Goal: Task Accomplishment & Management: Manage account settings

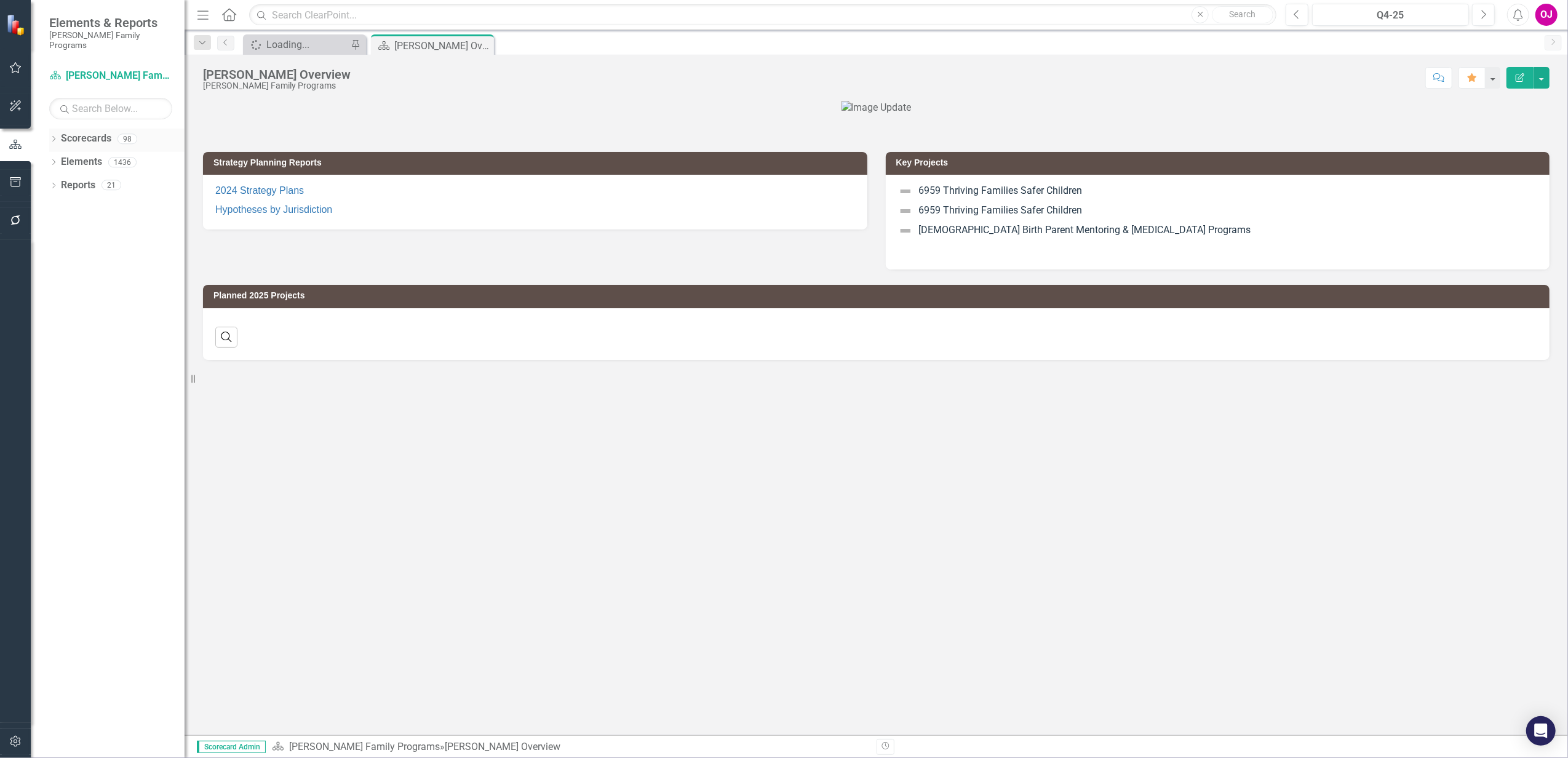
click at [56, 137] on icon "Dropdown" at bounding box center [53, 140] width 9 height 7
click at [54, 154] on div "Dropdown Scorecards 98 Dropdown [PERSON_NAME] Family Programs Dropdown Strategi…" at bounding box center [116, 152] width 135 height 46
click at [62, 158] on icon "Dropdown" at bounding box center [60, 162] width 9 height 7
click at [77, 204] on icon "Dropdown" at bounding box center [72, 207] width 9 height 7
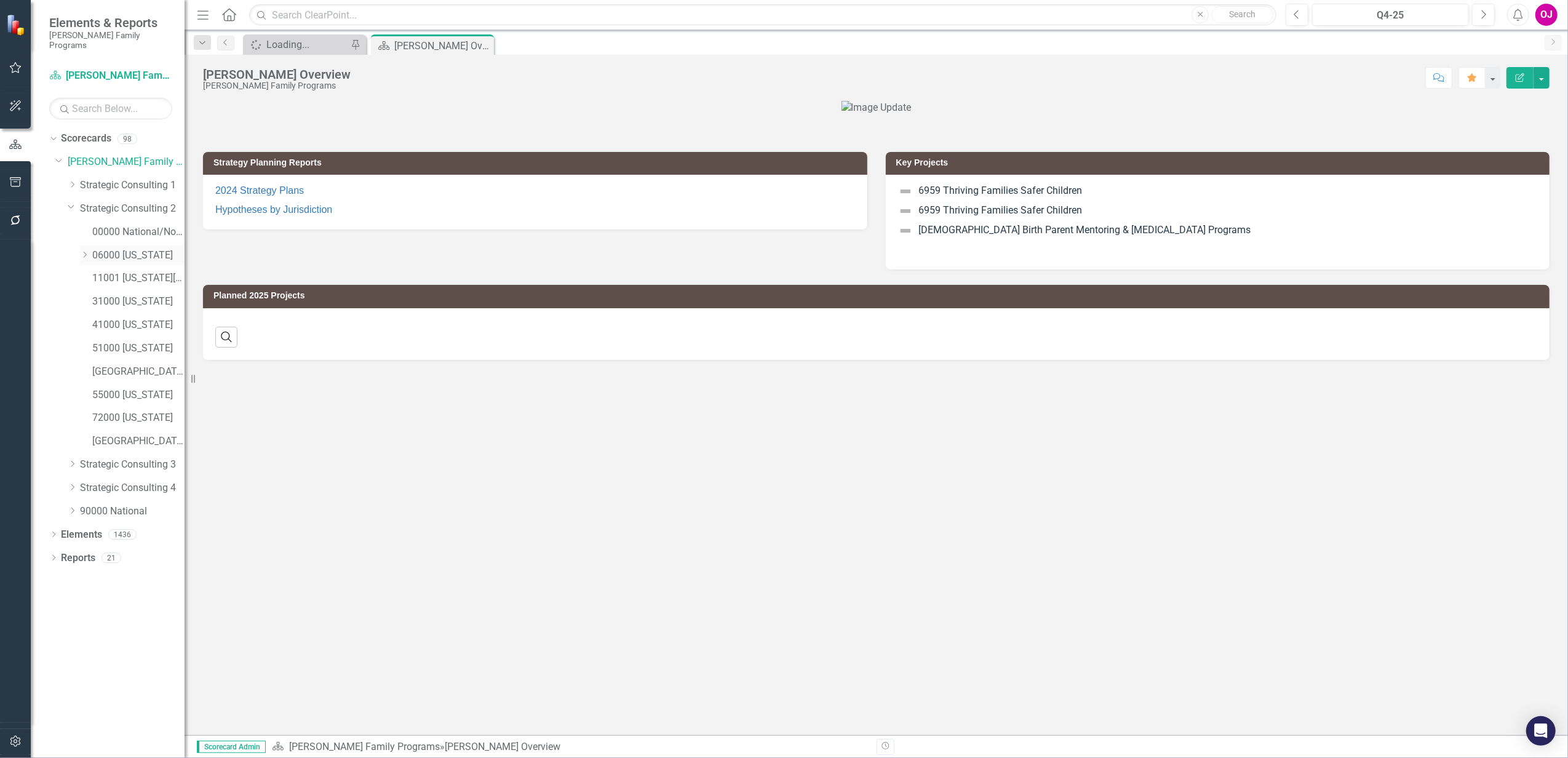
click at [88, 251] on icon "Dropdown" at bounding box center [84, 254] width 9 height 7
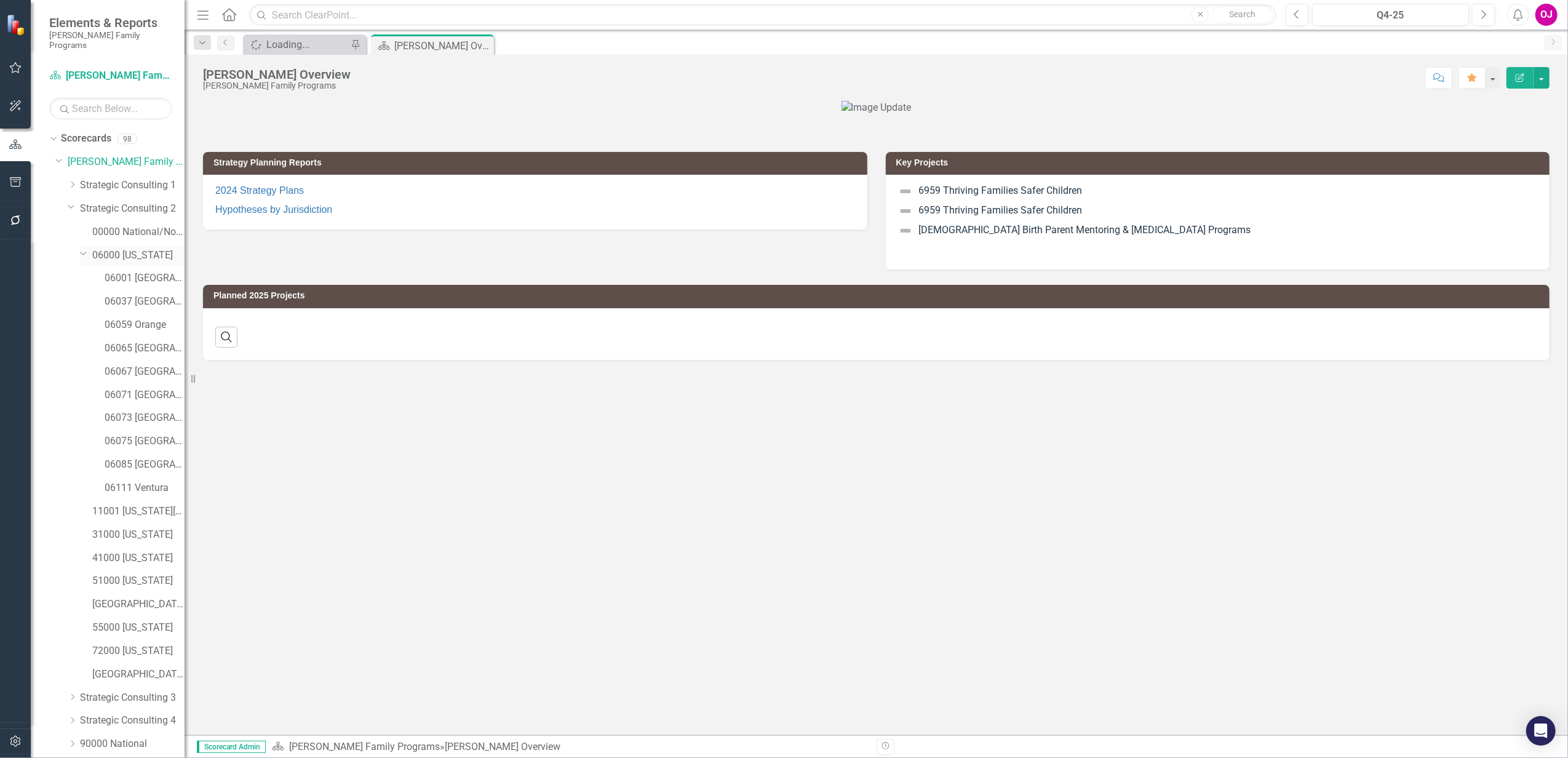
click at [131, 249] on link "06000 [US_STATE]" at bounding box center [138, 256] width 92 height 14
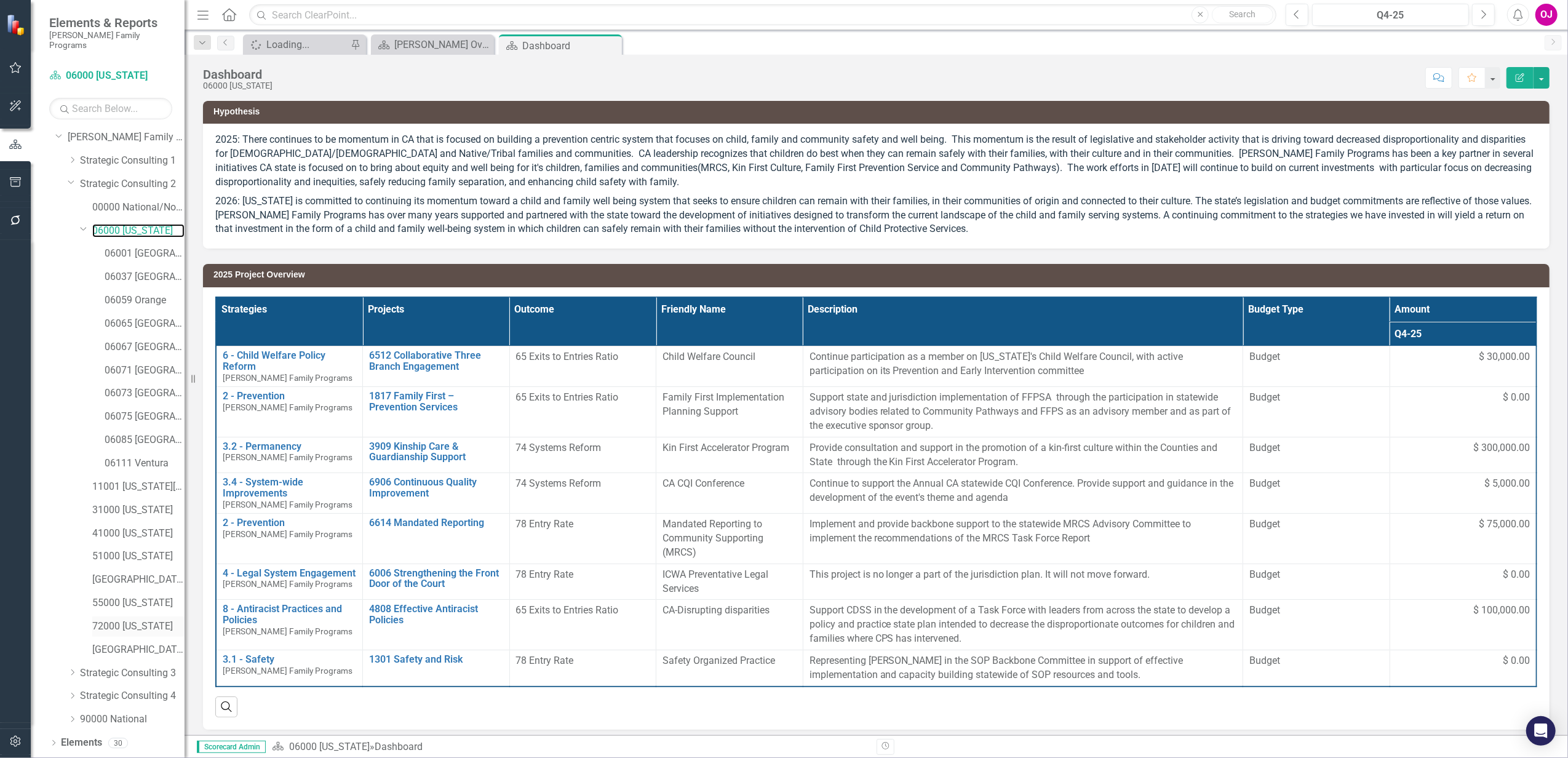
scroll to position [36, 0]
click at [61, 725] on link "Elements" at bounding box center [81, 732] width 41 height 14
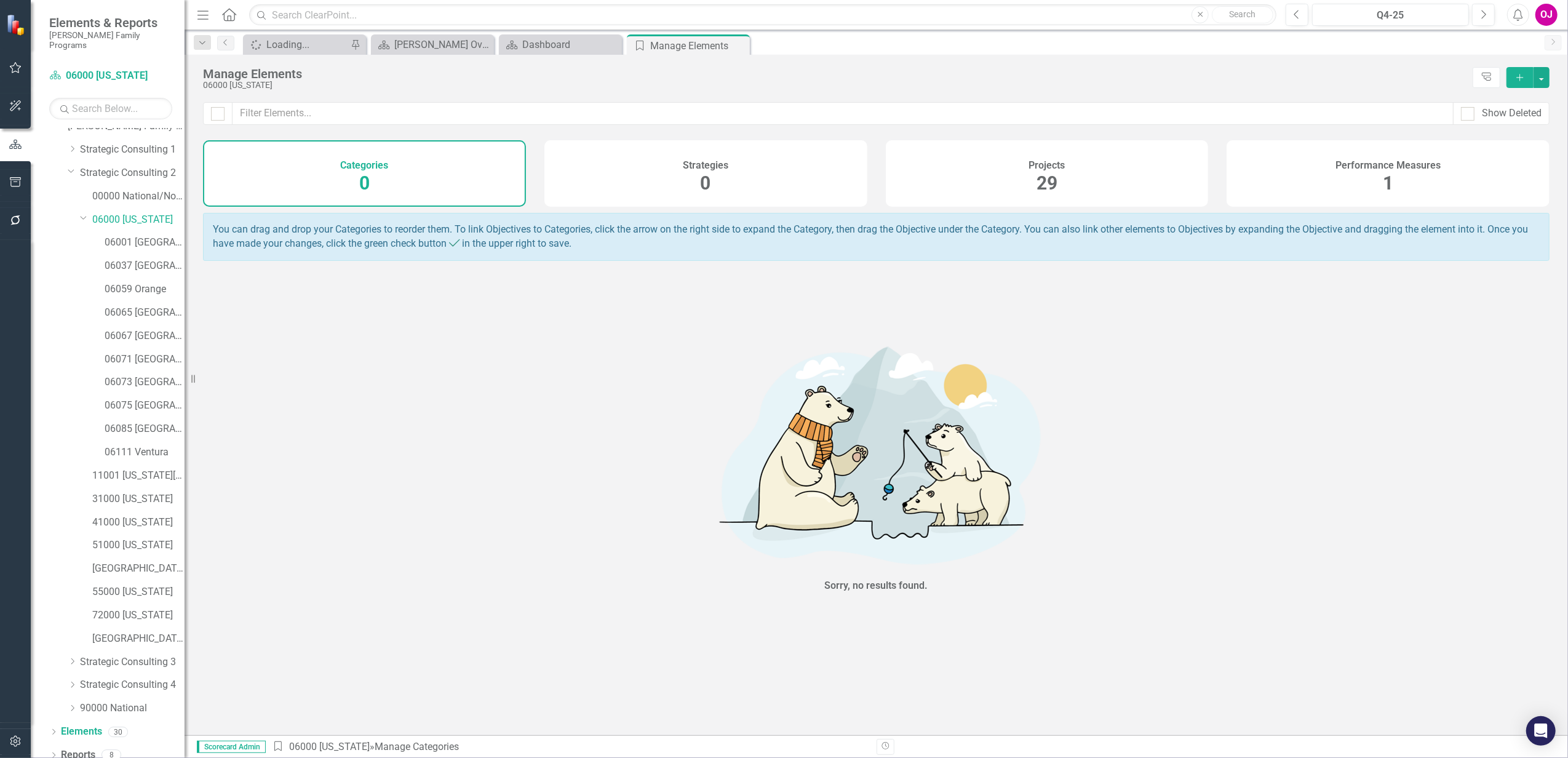
click at [1098, 181] on div "Projects 29" at bounding box center [1047, 173] width 323 height 67
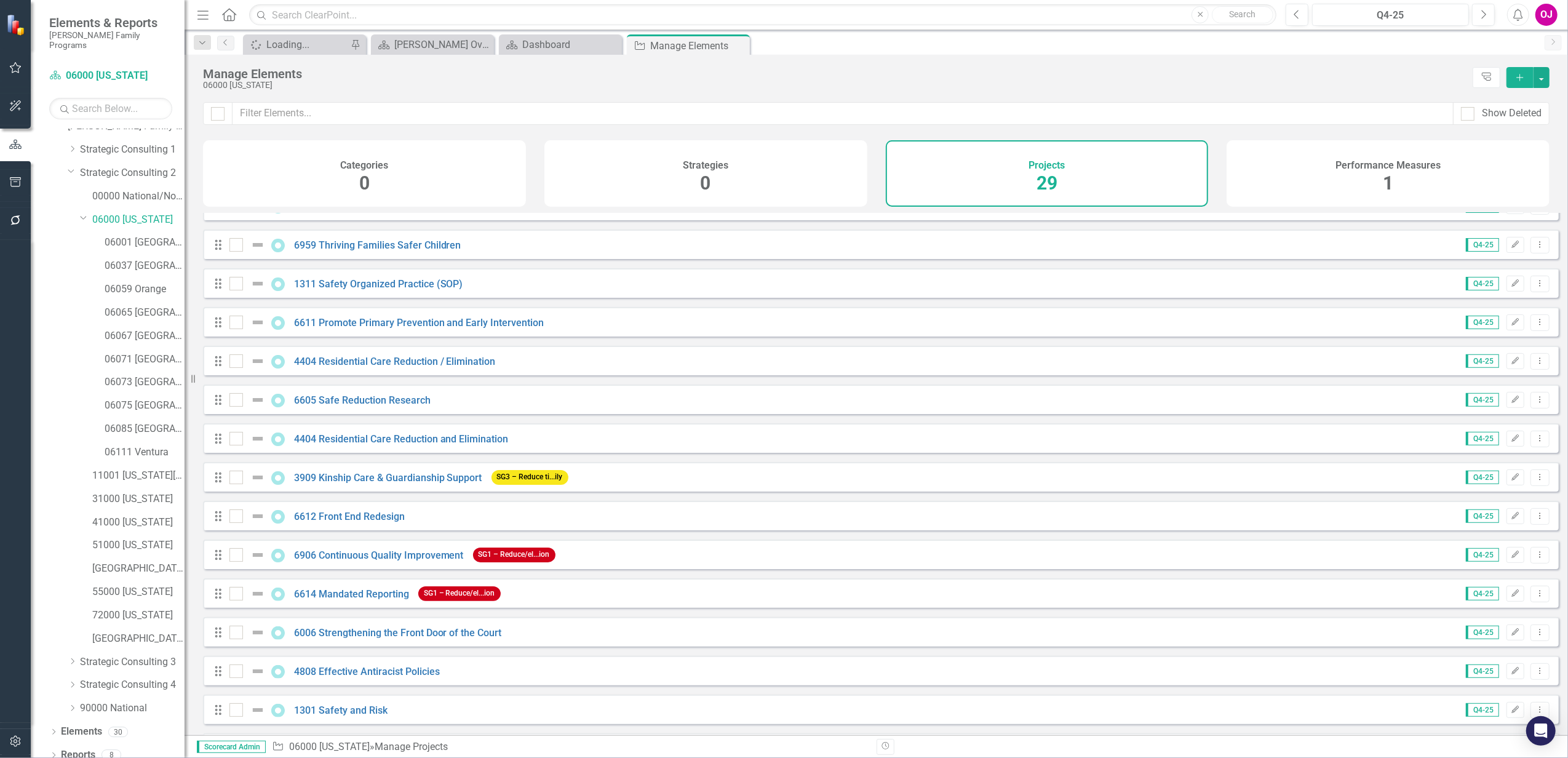
scroll to position [448, 0]
click at [353, 443] on link "4404 Residential Care Reduction and Elimination" at bounding box center [401, 439] width 214 height 12
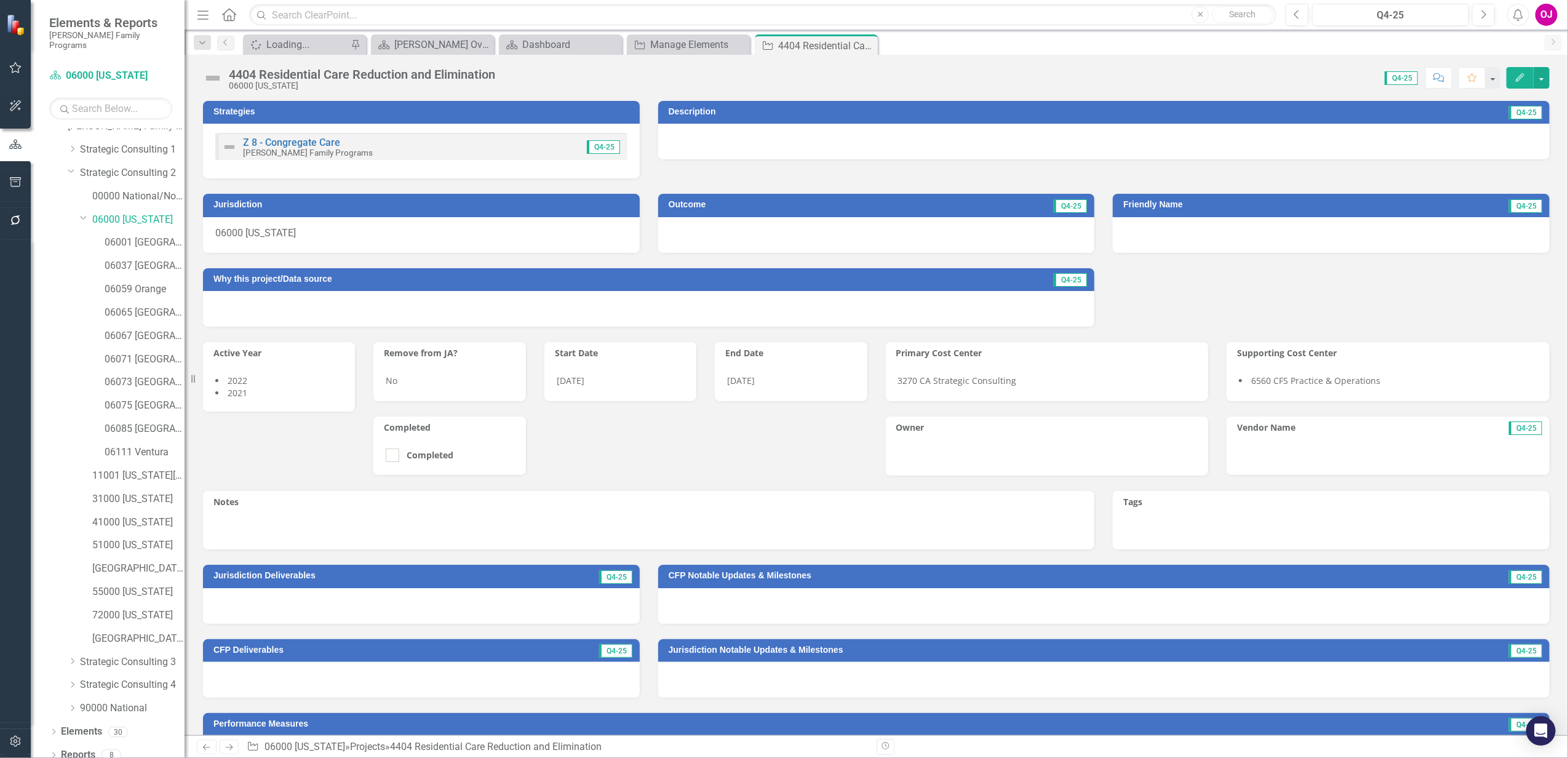
click at [541, 148] on div "Z 8 - Congregate Care [PERSON_NAME] Family Programs Q4-25" at bounding box center [421, 146] width 412 height 27
click at [456, 156] on div "Z 8 - Congregate Care [PERSON_NAME] Family Programs Q4-25" at bounding box center [421, 146] width 412 height 27
click at [455, 156] on div "Z 8 - Congregate Care [PERSON_NAME] Family Programs Q4-25" at bounding box center [421, 146] width 412 height 27
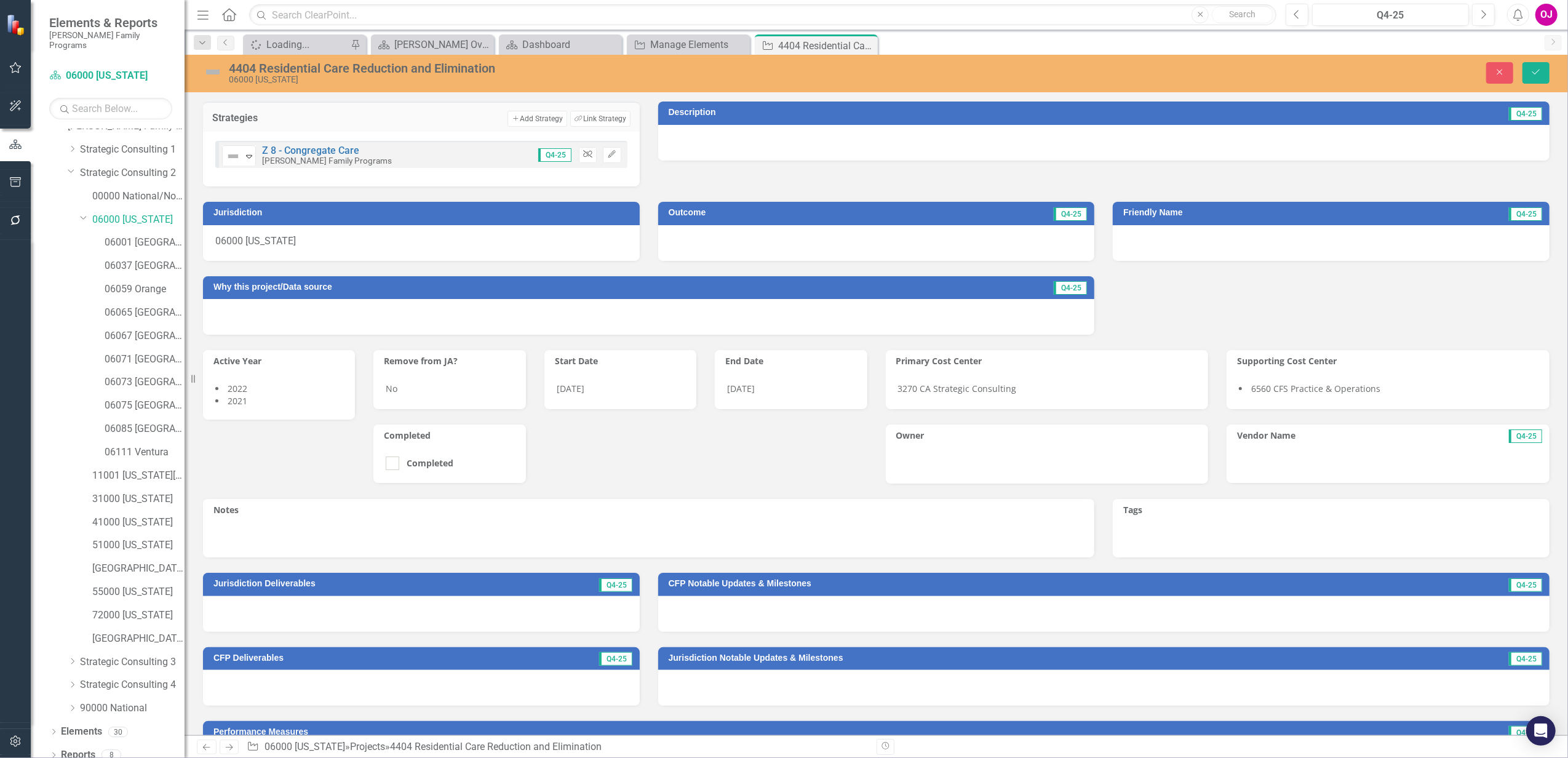
click at [584, 152] on icon "button" at bounding box center [588, 154] width 9 height 7
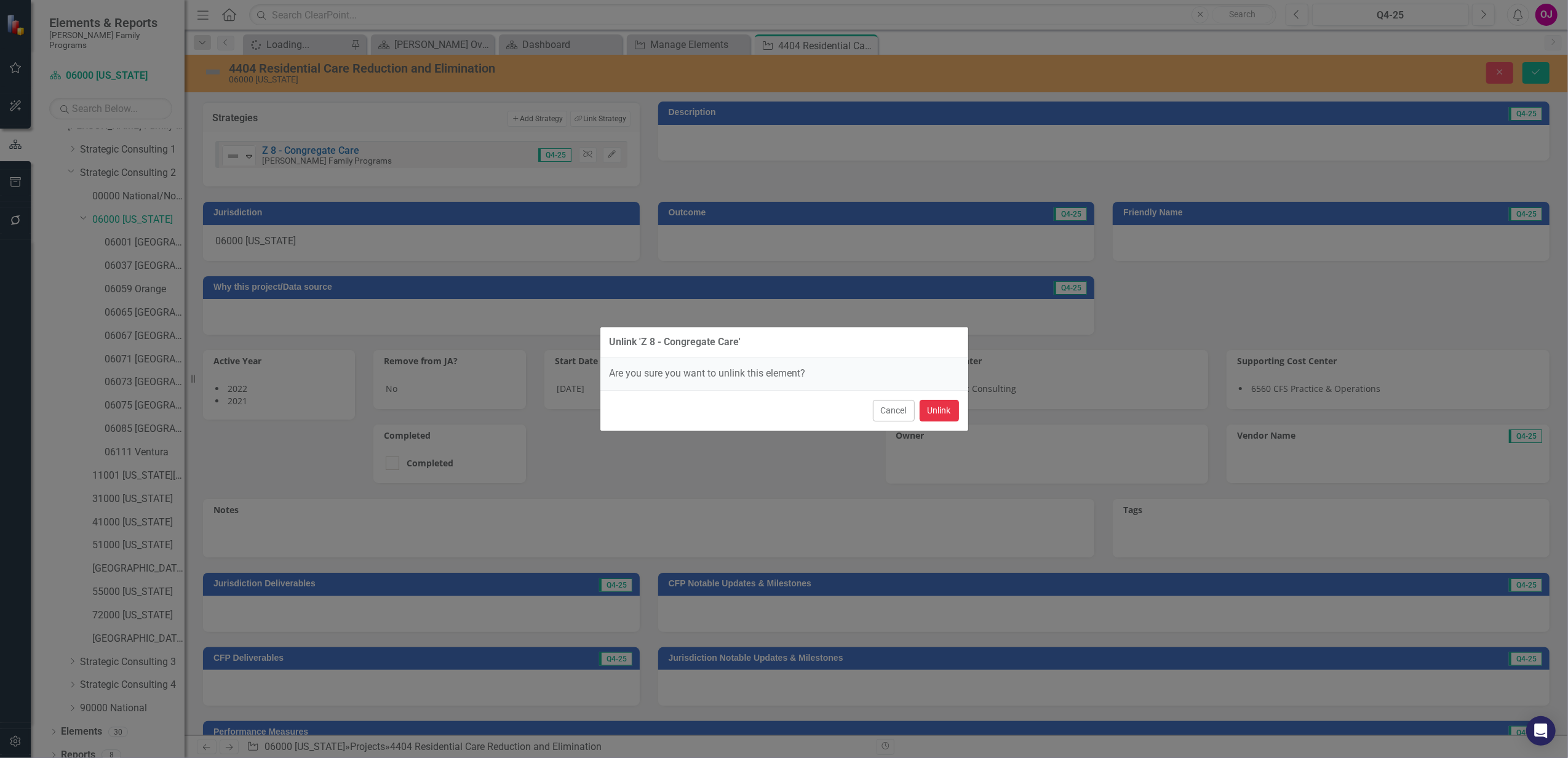
click at [927, 401] on button "Unlink" at bounding box center [939, 410] width 39 height 22
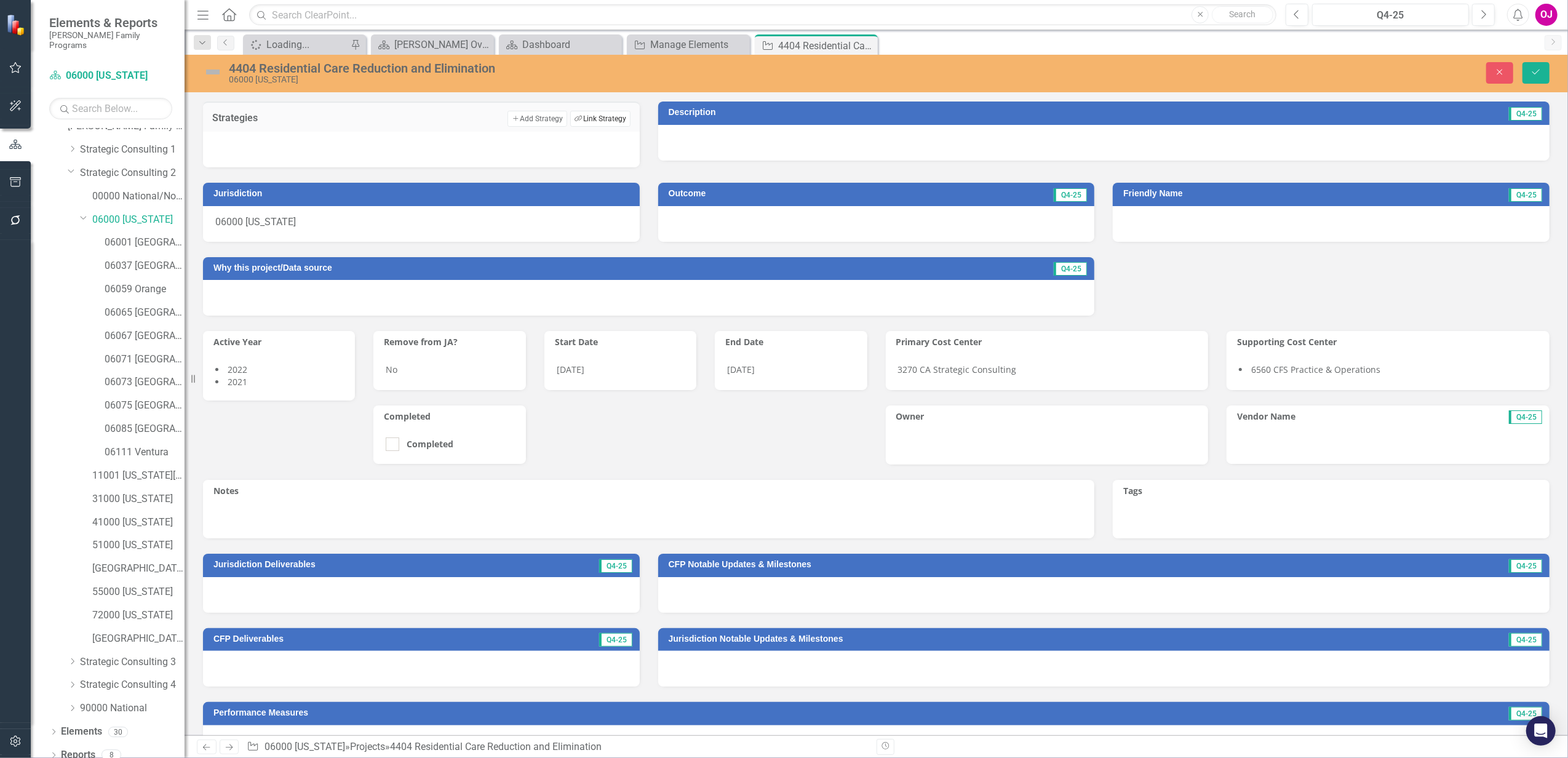
click at [579, 120] on button "Link Tag Link Strategy" at bounding box center [600, 118] width 60 height 16
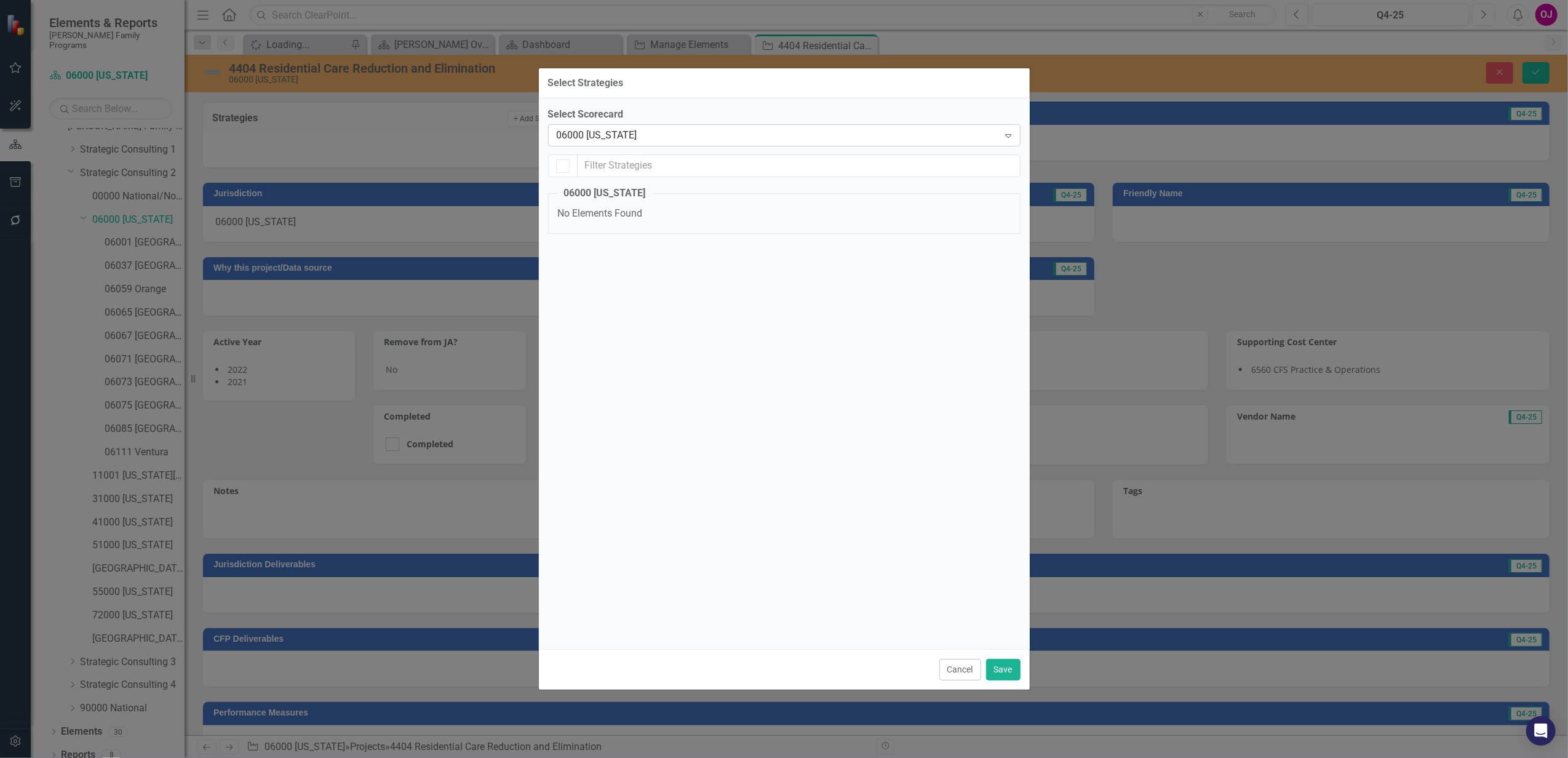
click at [879, 127] on div "06000 [US_STATE] Expand" at bounding box center [784, 135] width 472 height 22
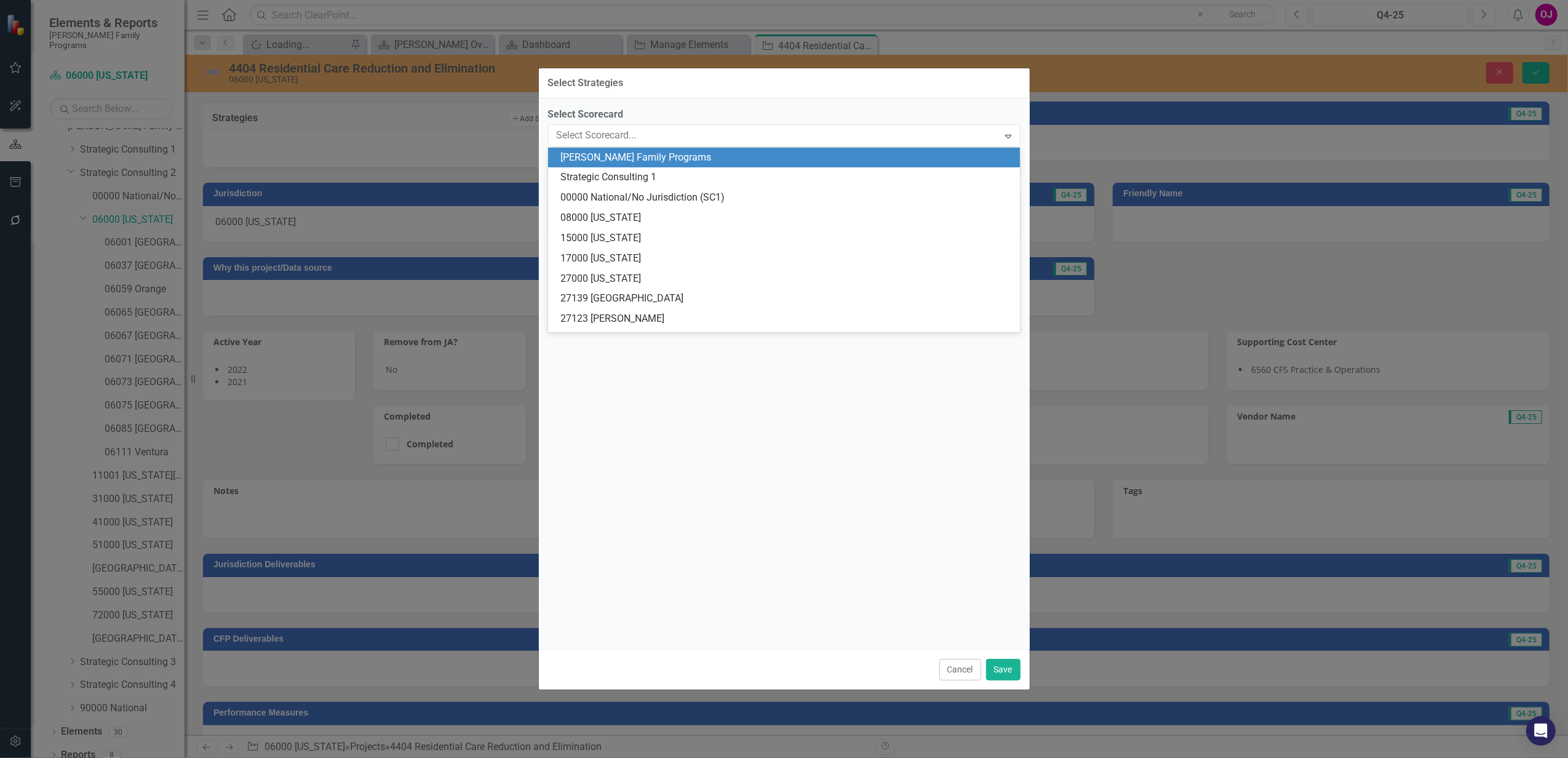
click at [633, 158] on div "[PERSON_NAME] Family Programs" at bounding box center [786, 158] width 452 height 14
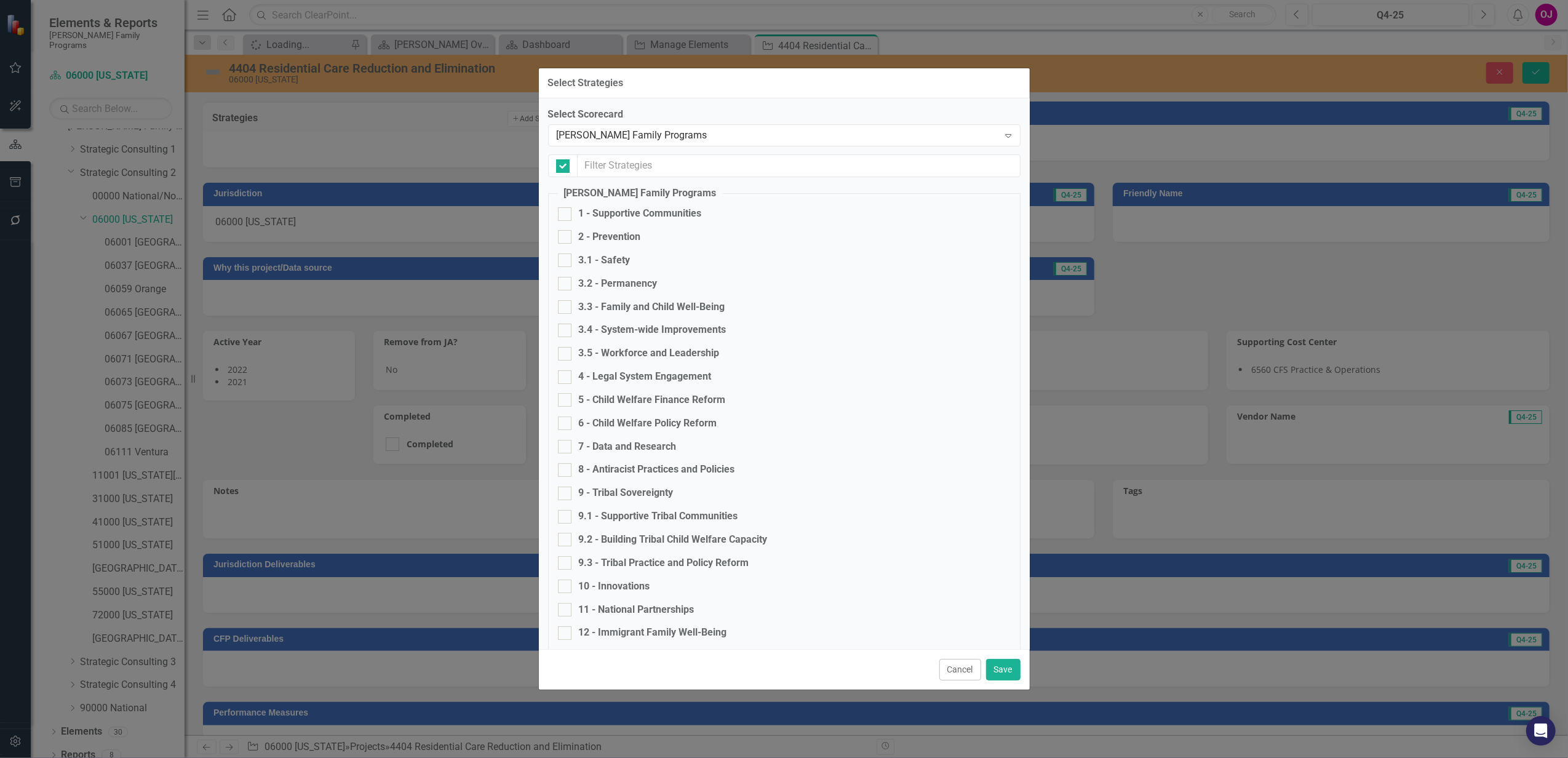
checkbox input "false"
click at [616, 285] on div "3.2 - Permanency" at bounding box center [618, 284] width 78 height 14
click at [566, 285] on input "3.2 - Permanency" at bounding box center [562, 281] width 8 height 8
checkbox input "true"
click at [1004, 670] on button "Save" at bounding box center [1003, 669] width 35 height 22
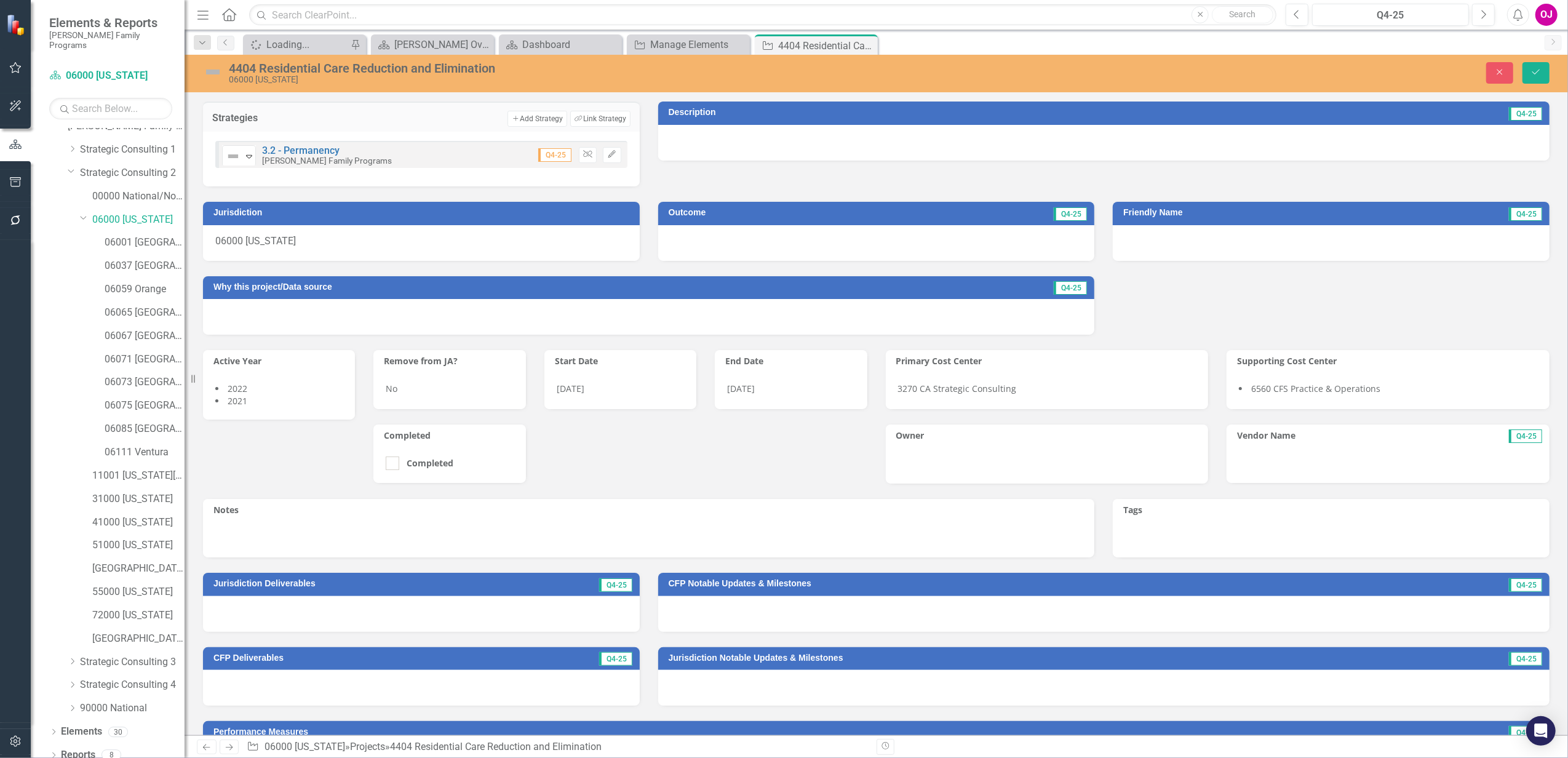
click at [772, 143] on div at bounding box center [1103, 143] width 891 height 36
click at [770, 141] on div at bounding box center [1103, 143] width 891 height 36
click at [765, 151] on div at bounding box center [1103, 143] width 891 height 36
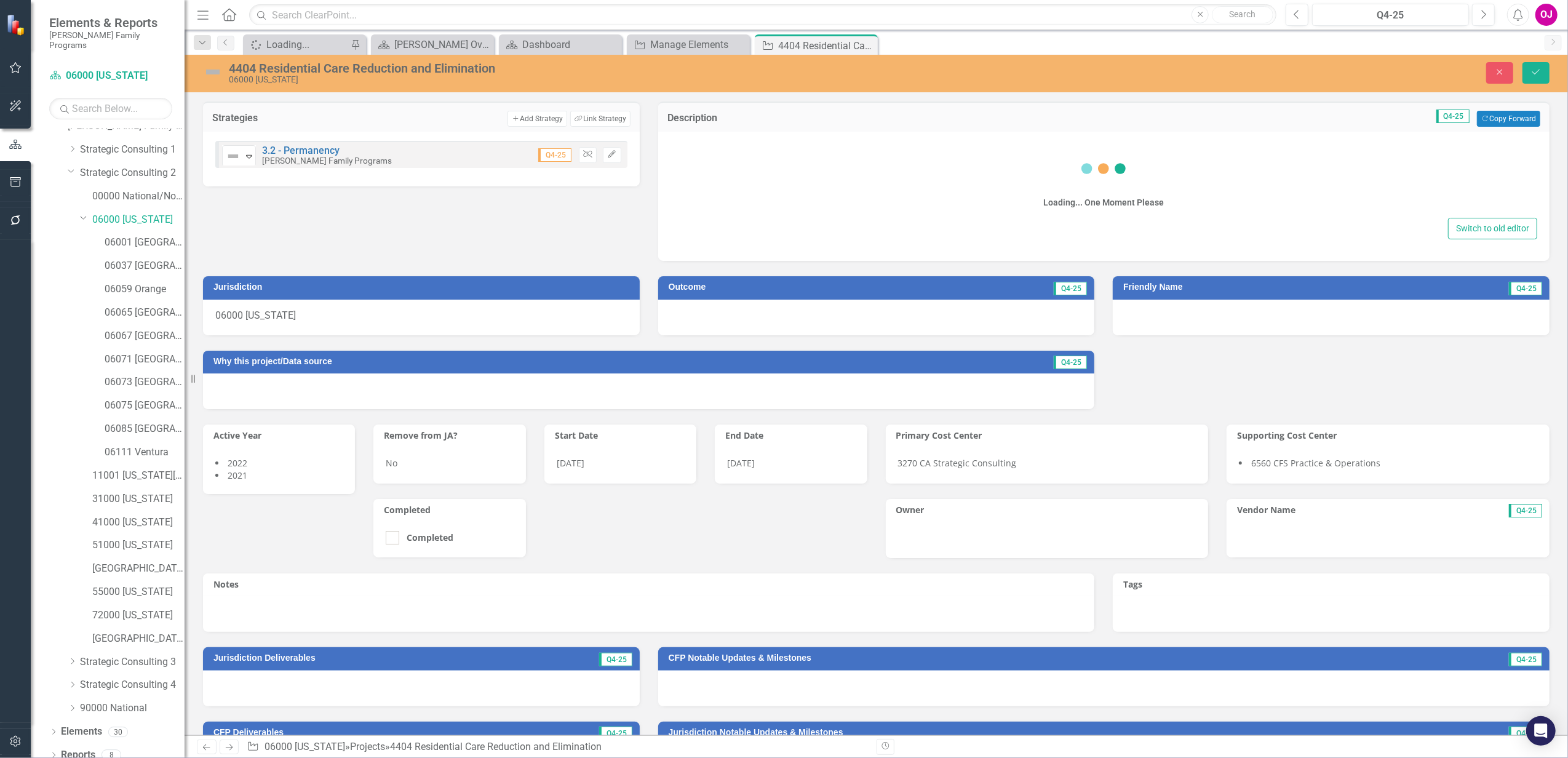
click at [761, 172] on div "Loading... One Moment Please" at bounding box center [1103, 177] width 866 height 74
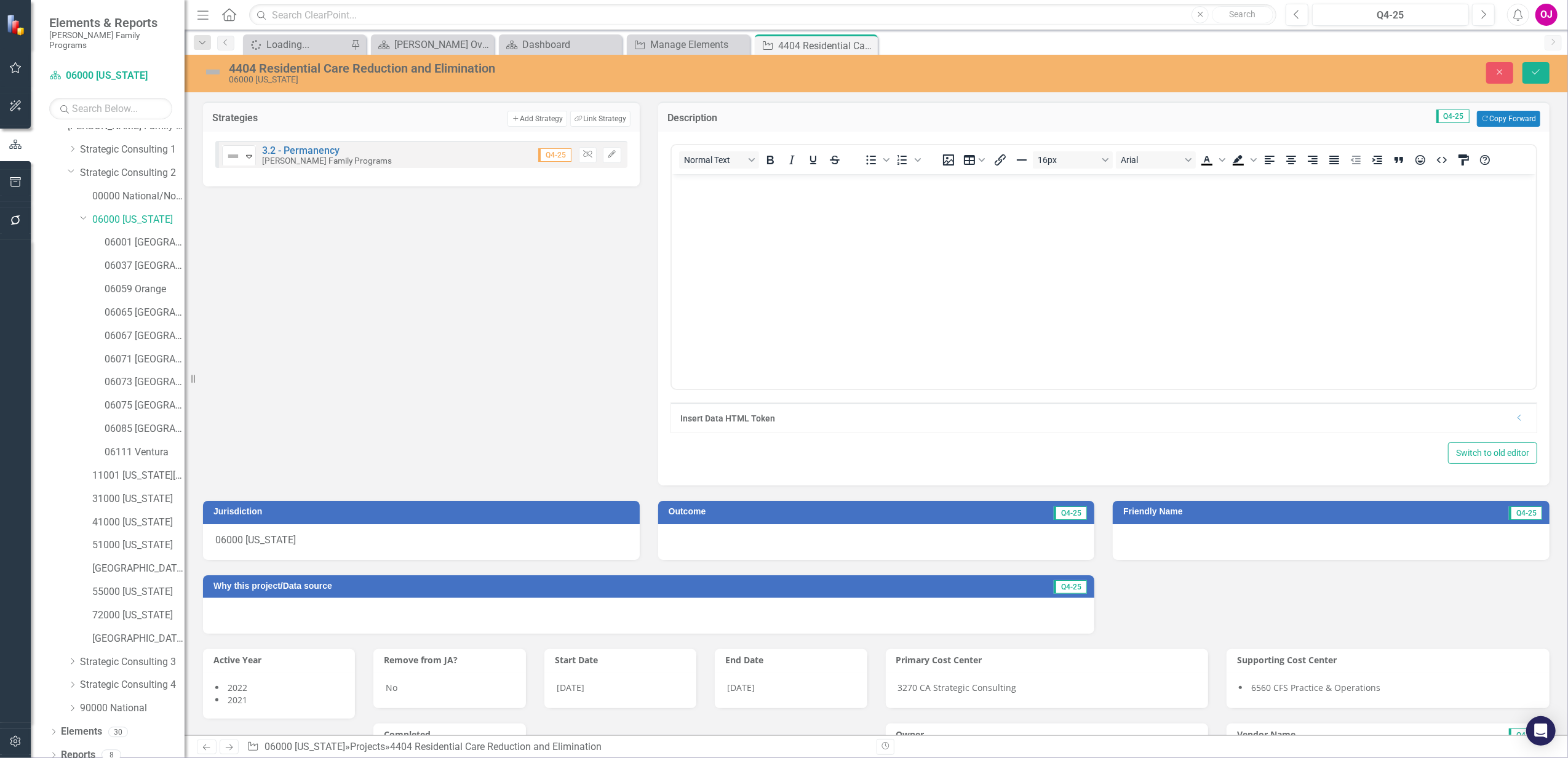
click at [755, 158] on button "Normal Text" at bounding box center [719, 160] width 80 height 17
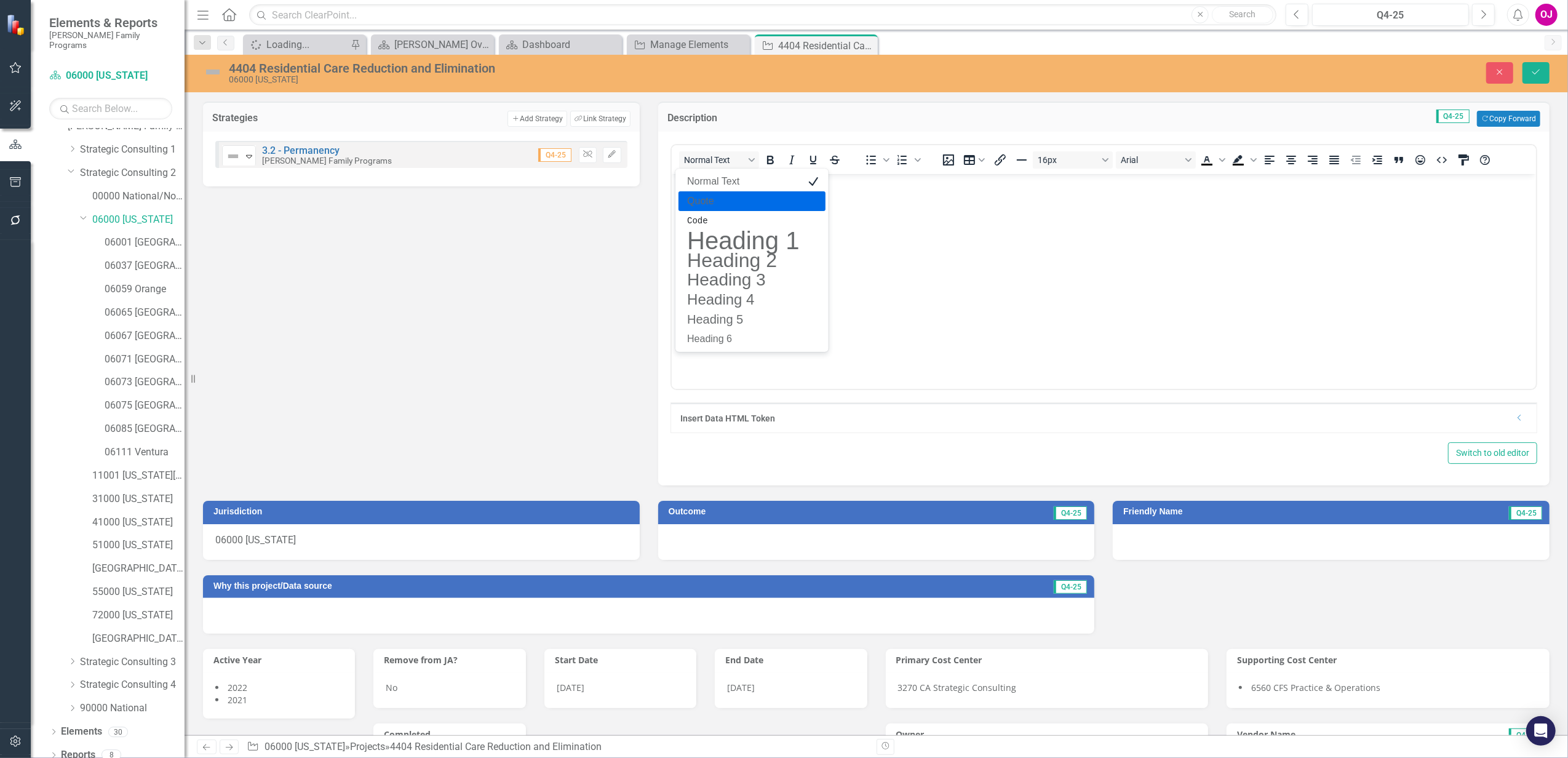
click at [881, 220] on body "Rich Text Area. Press ALT-0 for help." at bounding box center [1103, 266] width 864 height 184
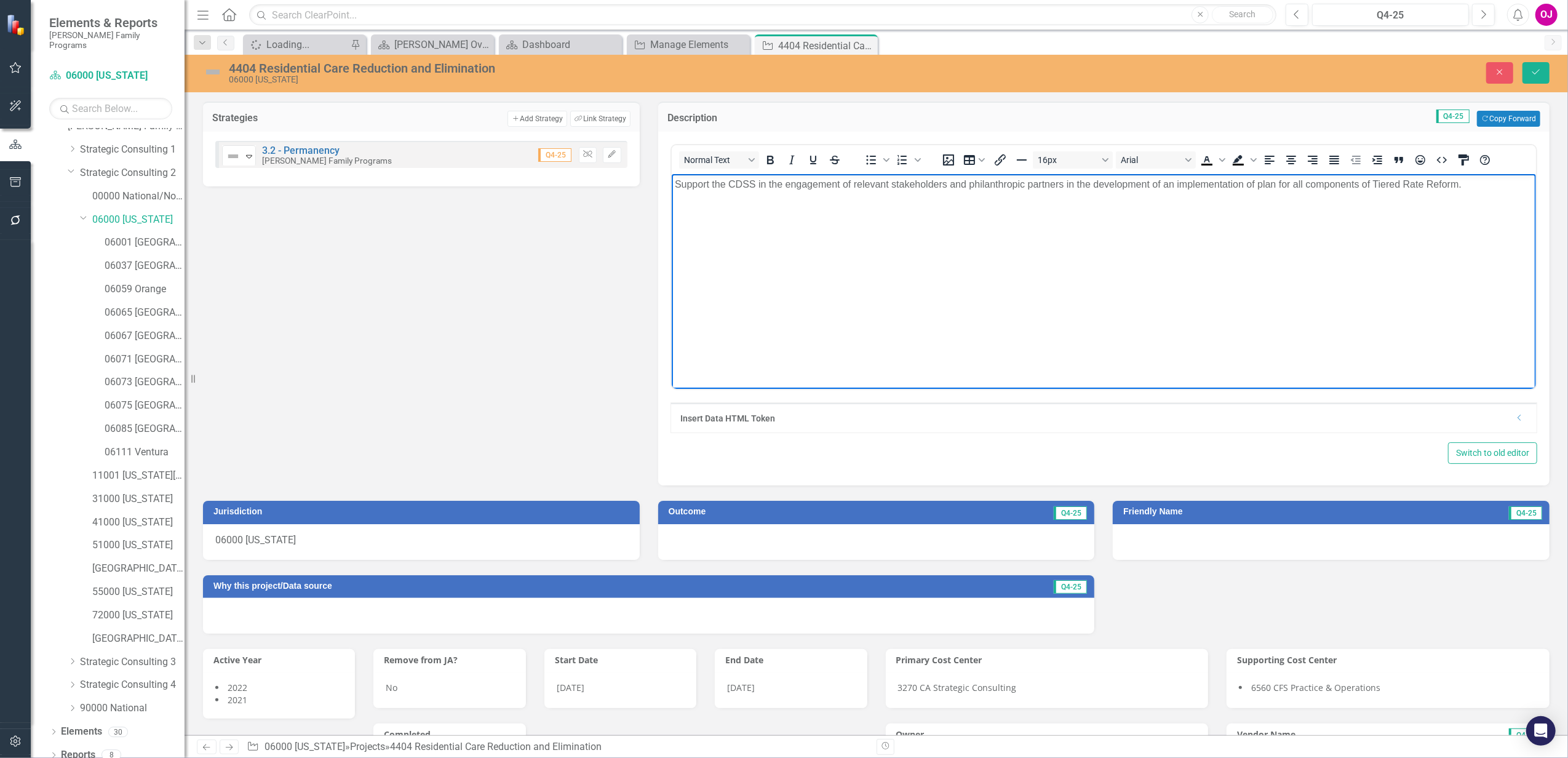
click at [760, 540] on div at bounding box center [876, 542] width 437 height 36
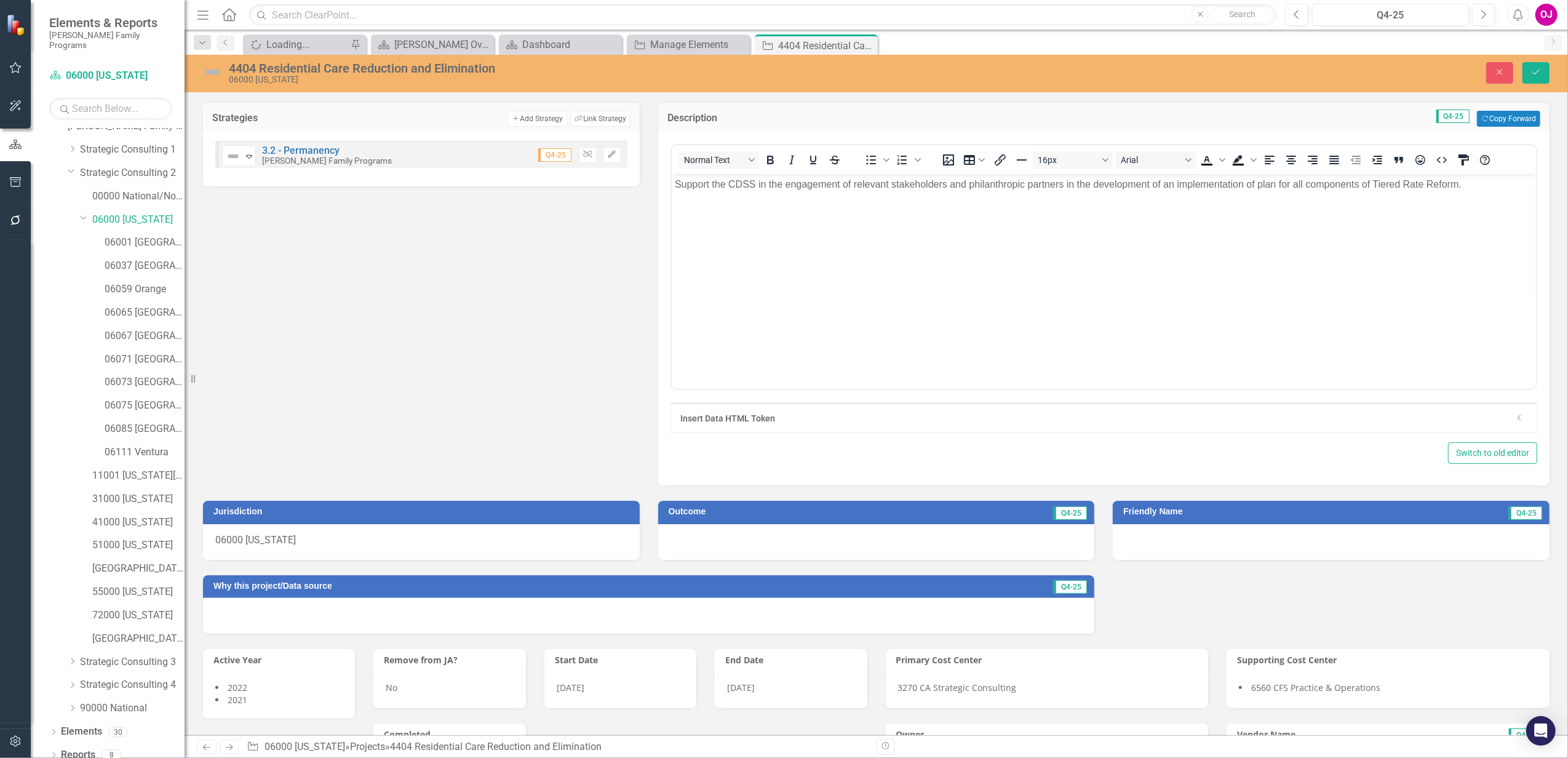
click at [760, 540] on div at bounding box center [876, 542] width 437 height 36
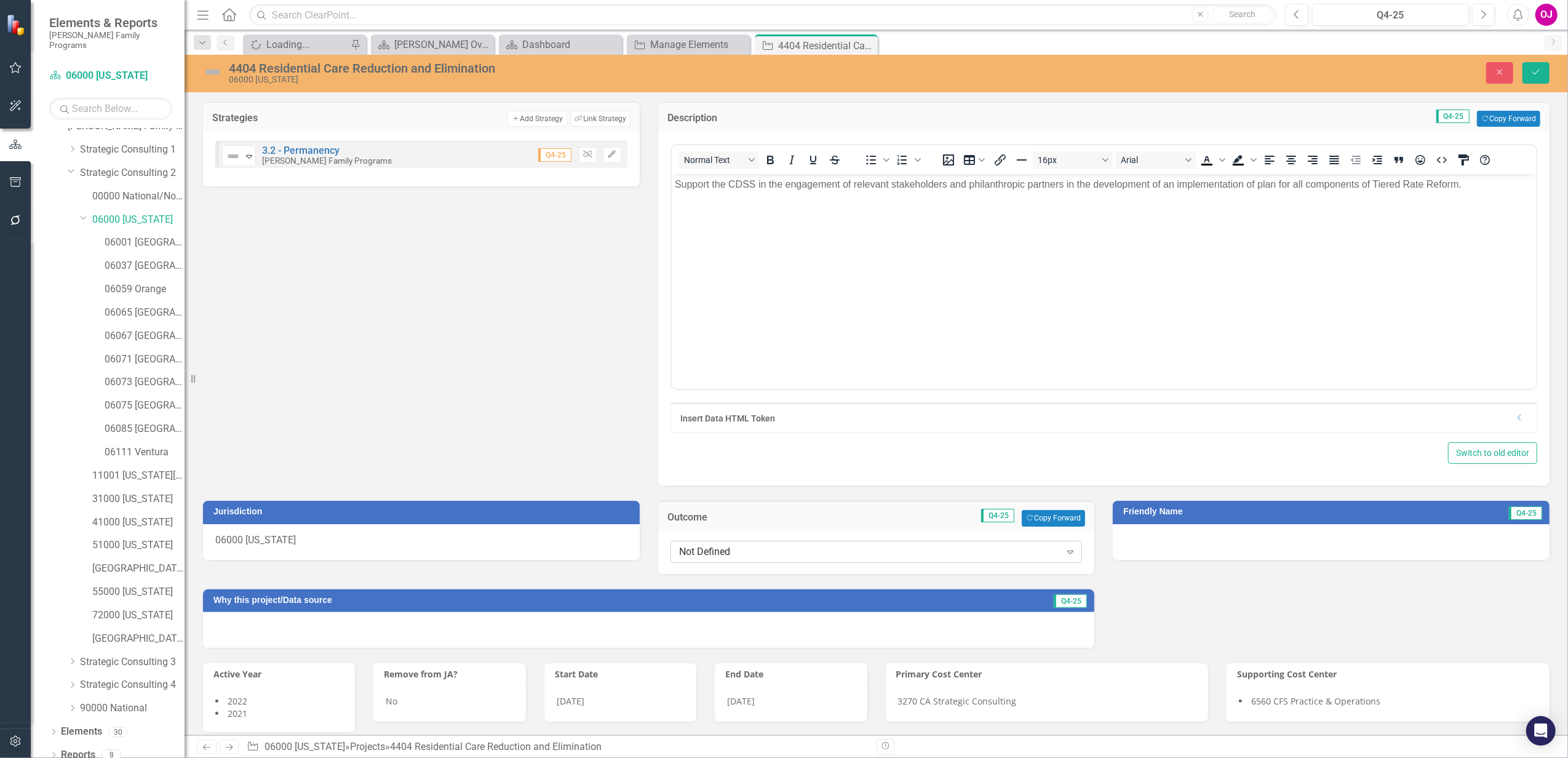
click at [802, 555] on div "Not Defined" at bounding box center [869, 551] width 381 height 14
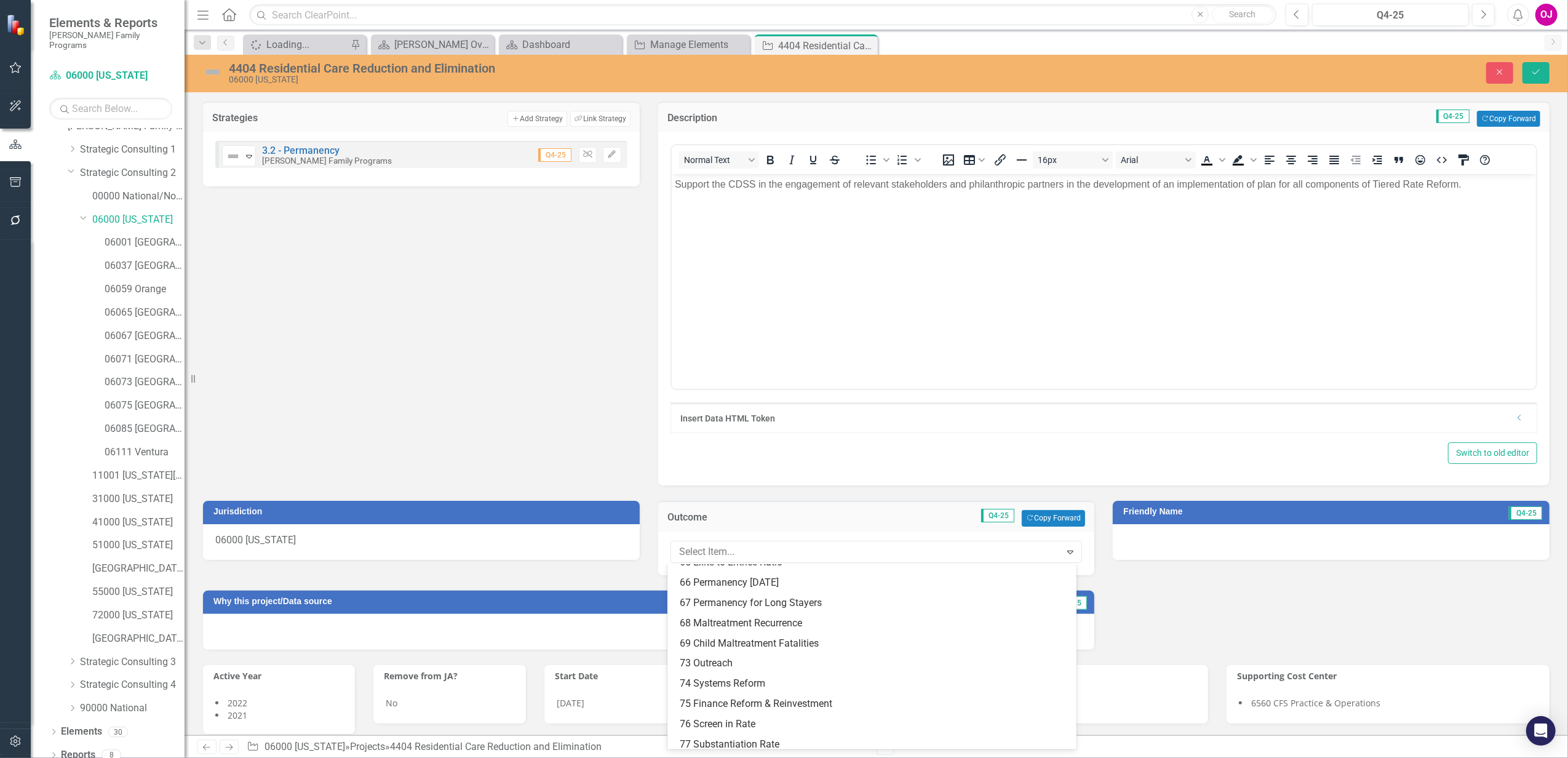
scroll to position [180, 0]
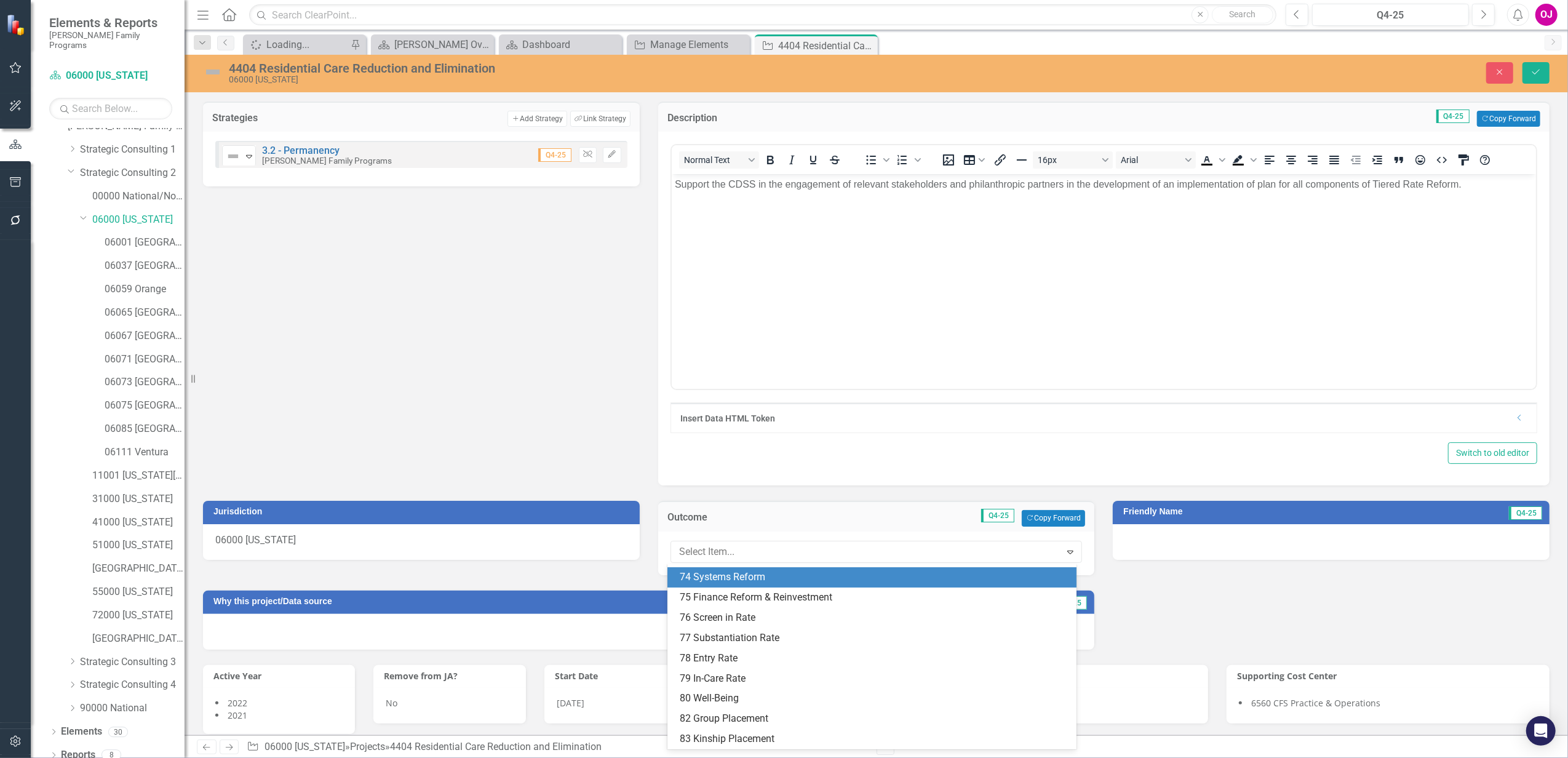
click at [777, 581] on div "74 Systems Reform" at bounding box center [874, 577] width 389 height 14
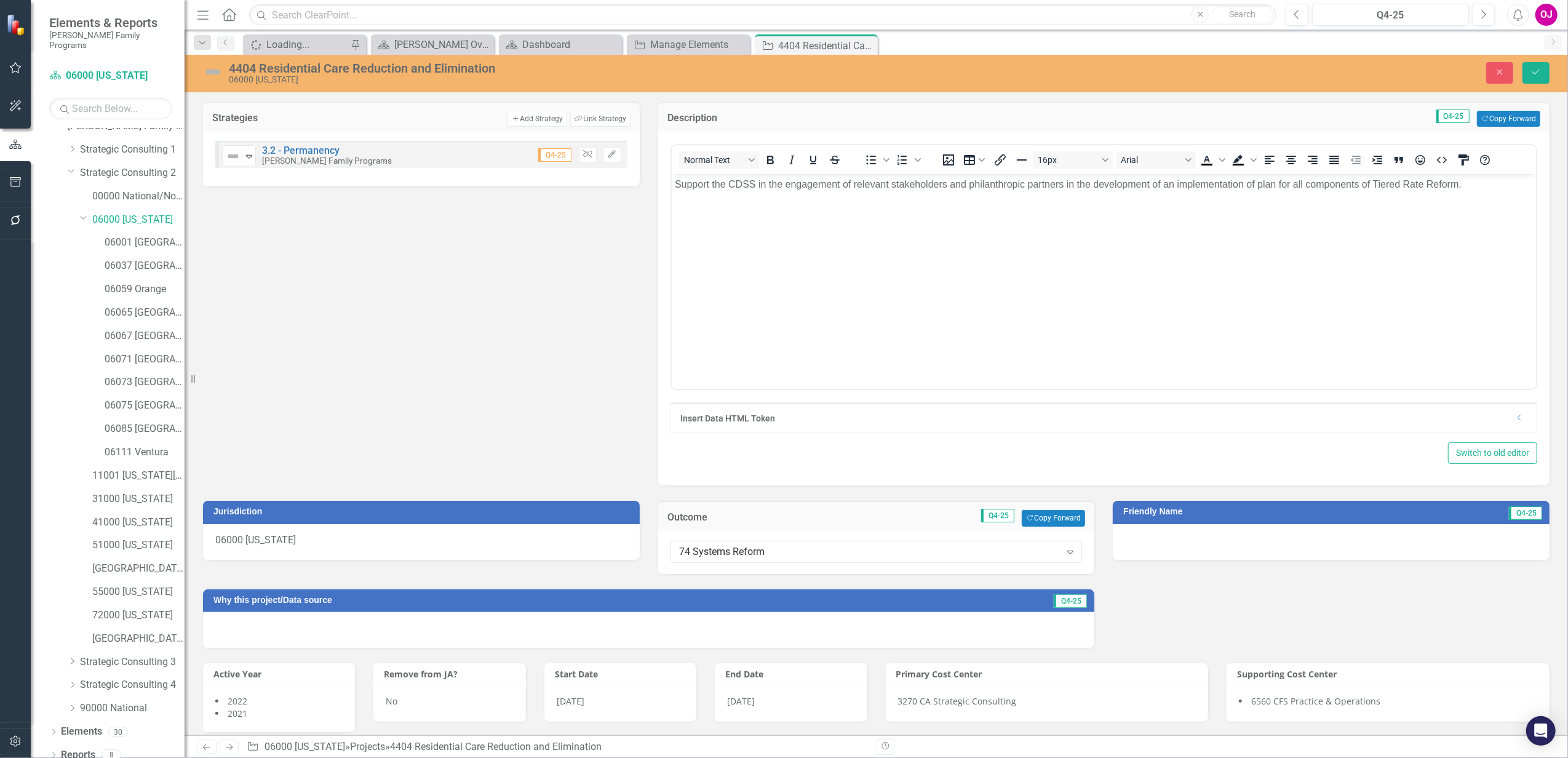
click at [1248, 544] on div at bounding box center [1331, 542] width 437 height 36
click at [1248, 544] on div at bounding box center [1331, 542] width 437 height 36
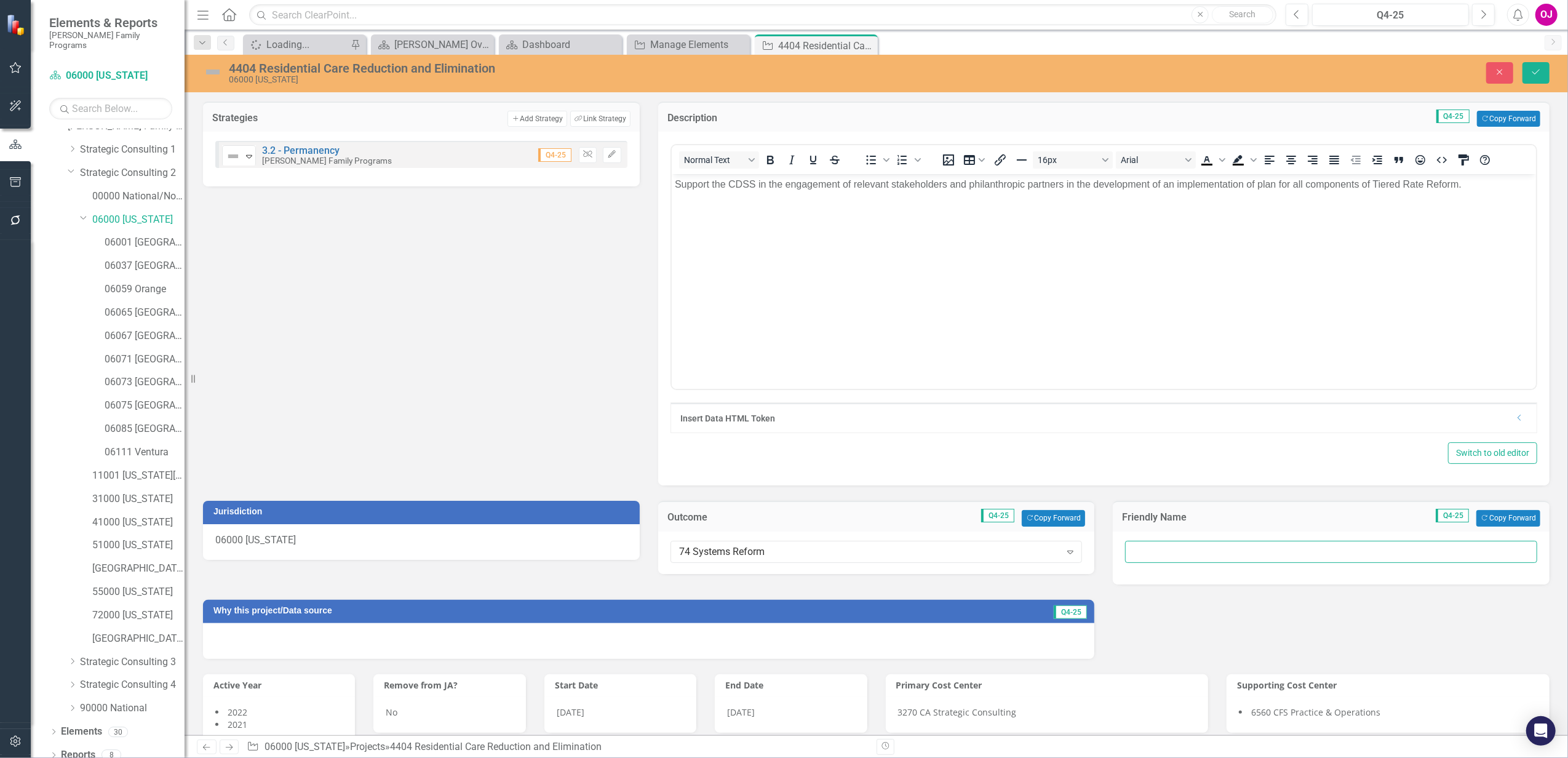
click at [1204, 556] on input "text" at bounding box center [1331, 552] width 412 height 23
paste input "Congregate Care Reform"
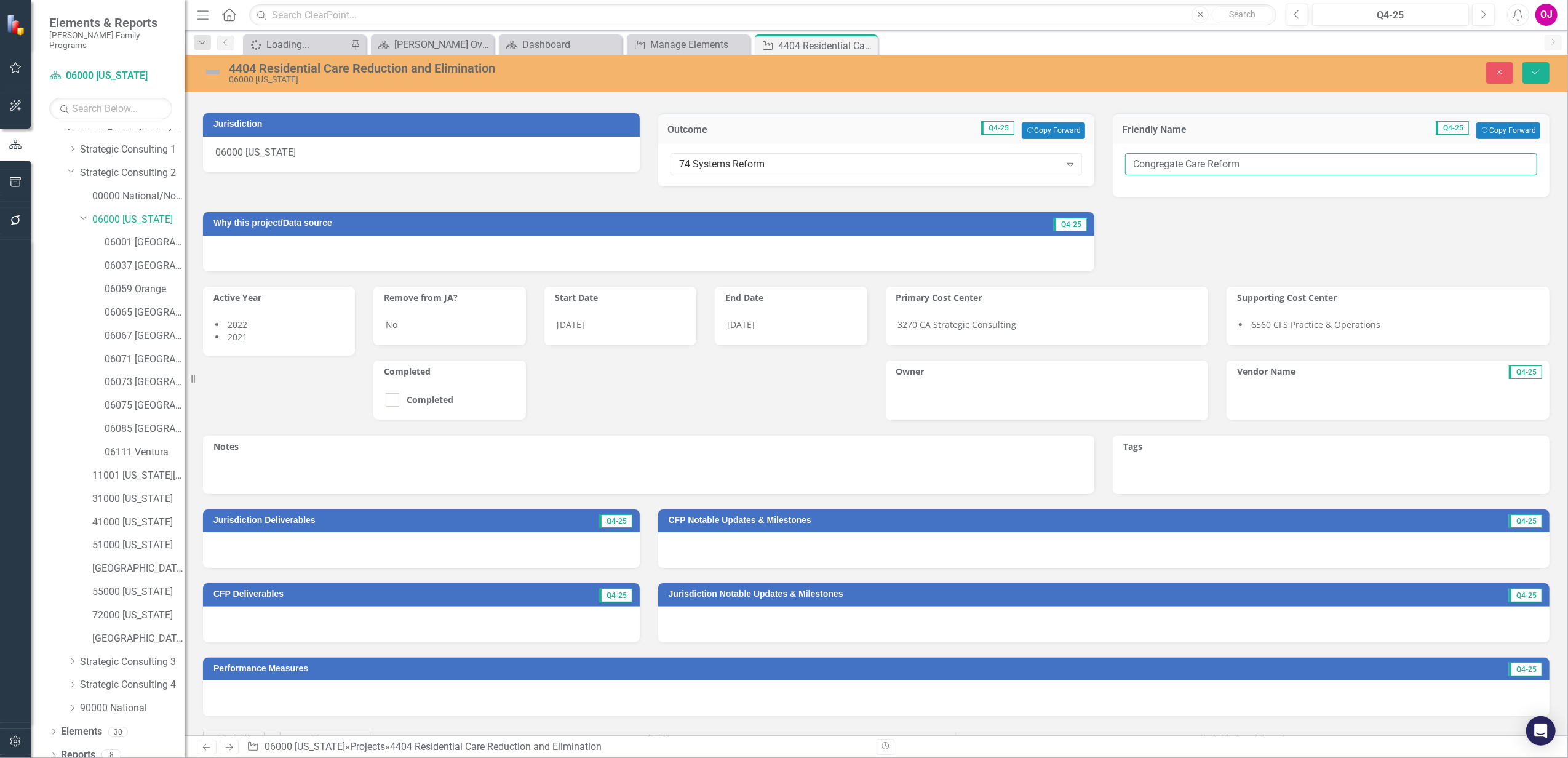
scroll to position [574, 0]
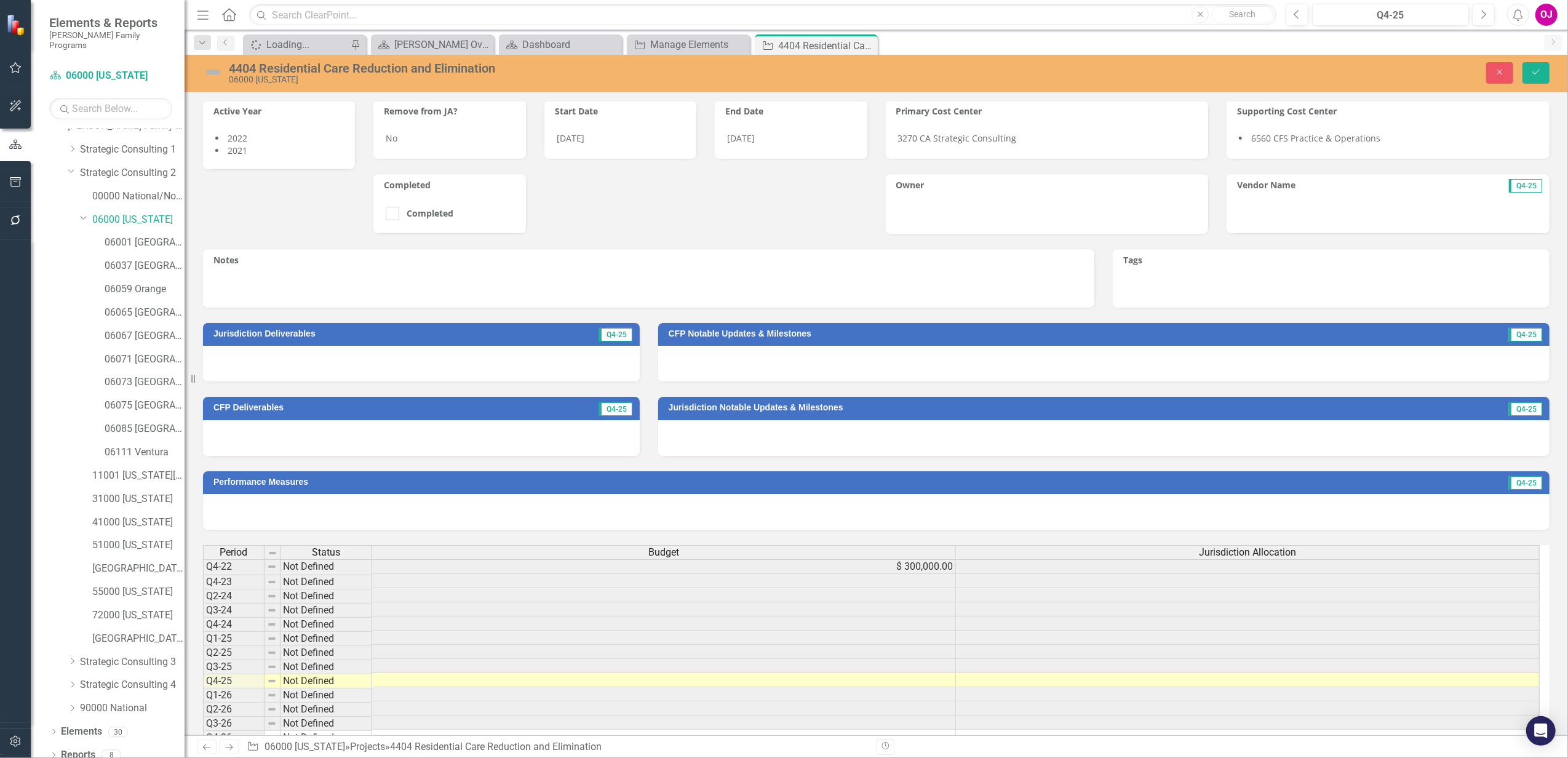
type input "Congregate Care Reform"
click at [1337, 213] on div at bounding box center [1388, 215] width 323 height 36
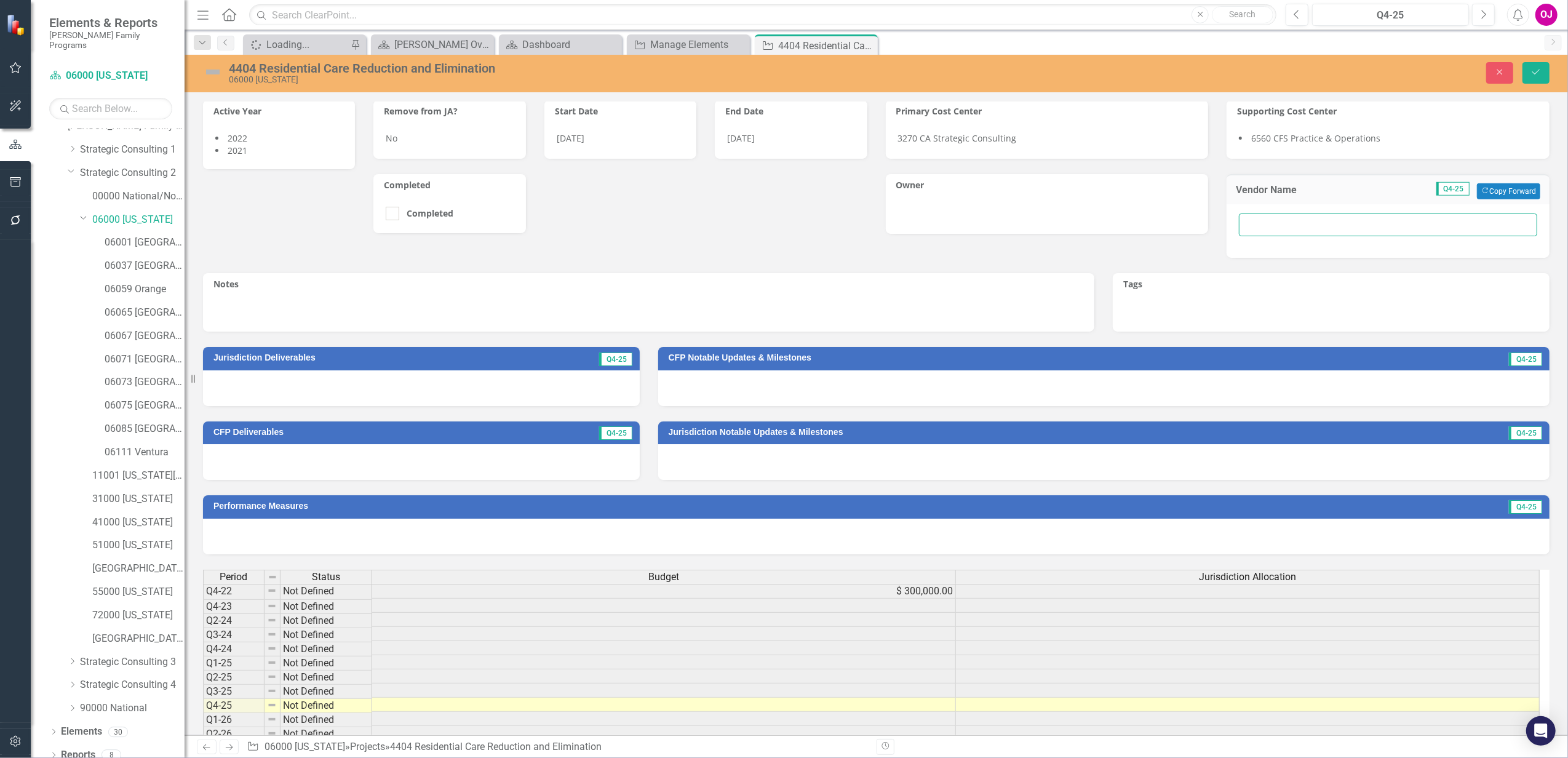
click at [1331, 222] on input "text" at bounding box center [1388, 224] width 298 height 23
type input "Outside Voices"
click at [1408, 139] on li "6560 CFS Practice & Operations" at bounding box center [1388, 138] width 298 height 12
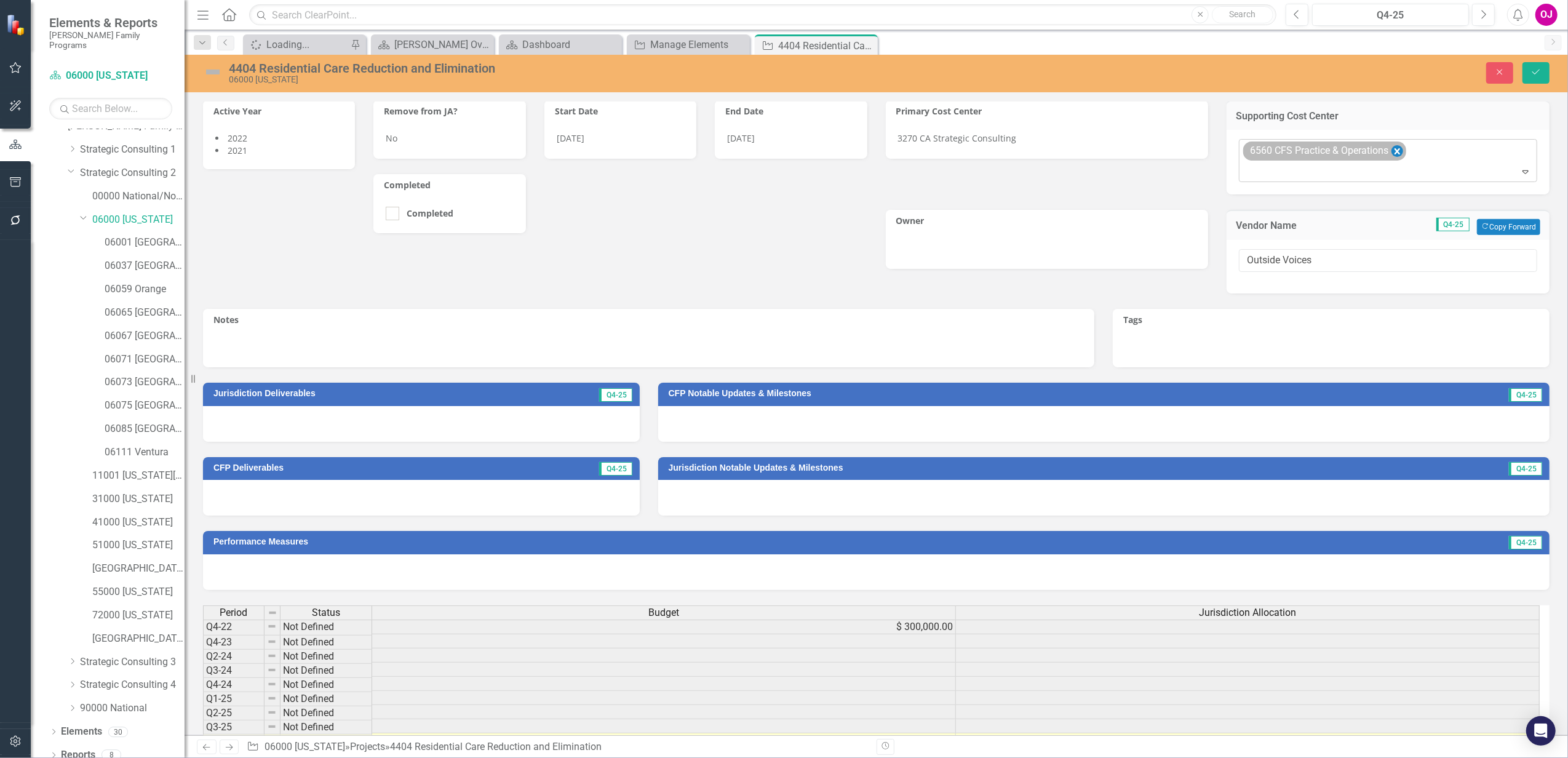
click at [1394, 150] on icon "Remove 6560 CFS Practice & Operations" at bounding box center [1397, 151] width 5 height 6
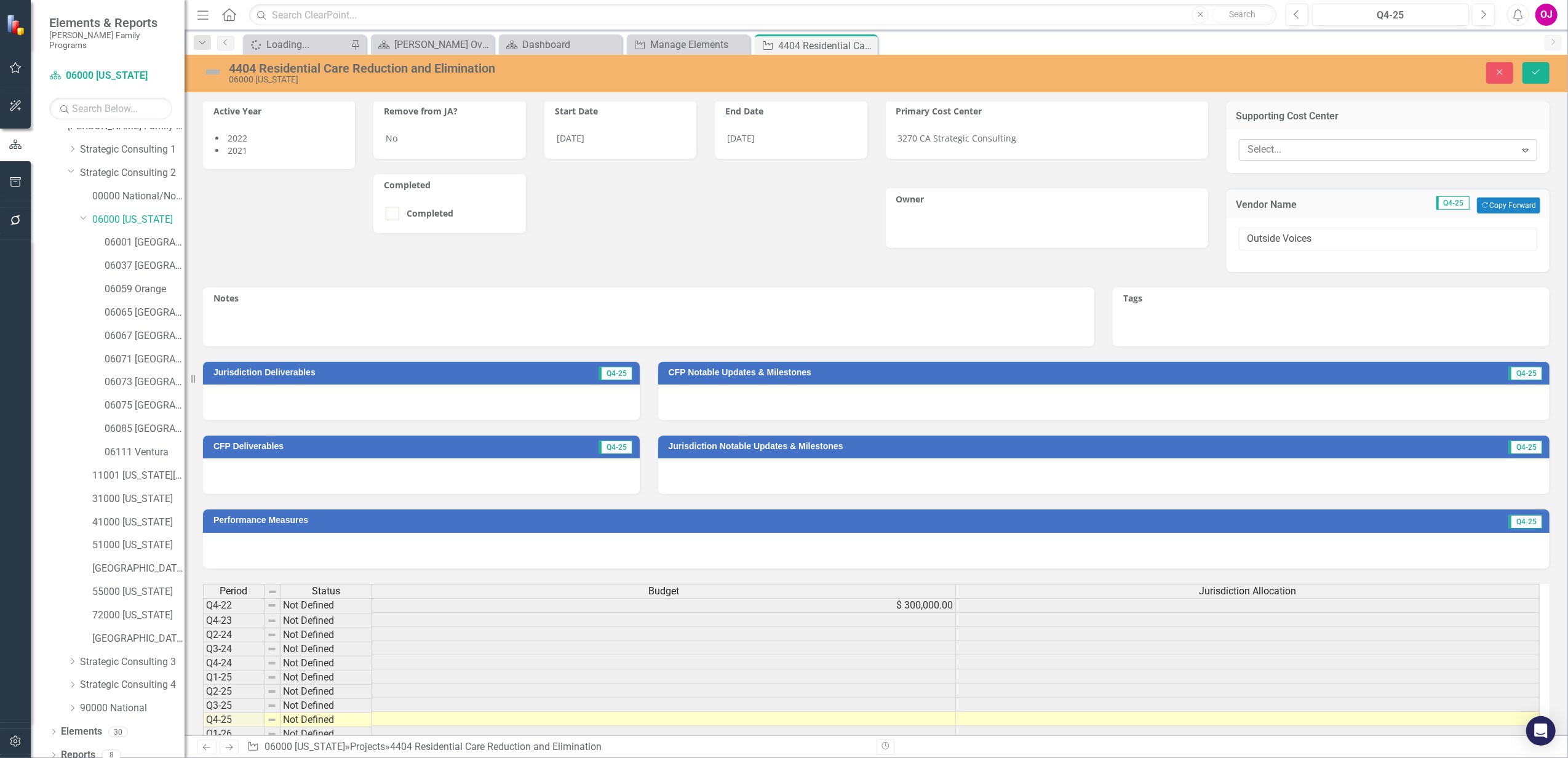
click at [1051, 220] on div at bounding box center [1047, 230] width 323 height 36
click at [1046, 239] on div "Not Defined" at bounding box center [1040, 239] width 267 height 14
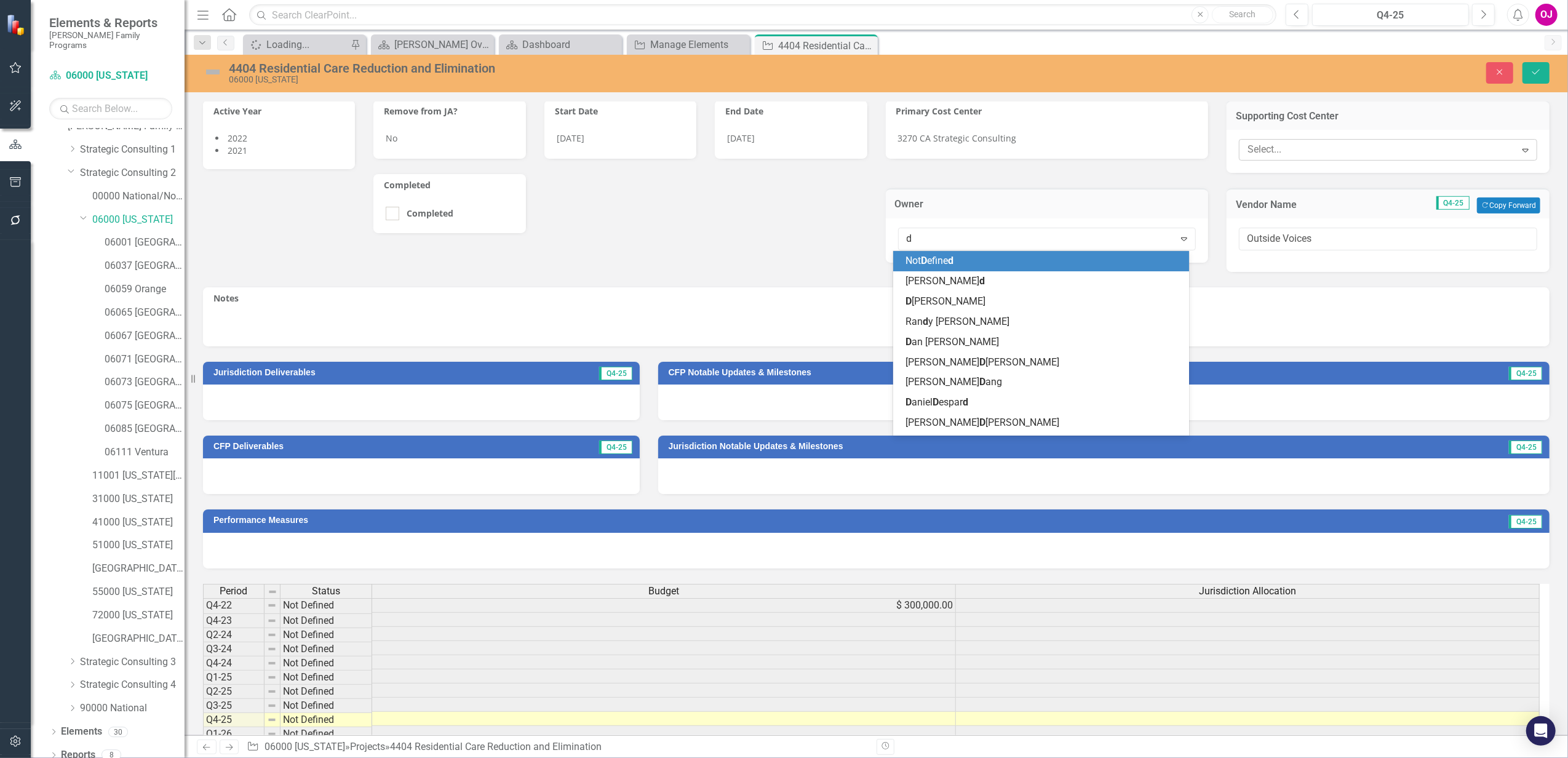
type input "da"
click at [1024, 262] on div "Da [PERSON_NAME]" at bounding box center [1044, 261] width 276 height 14
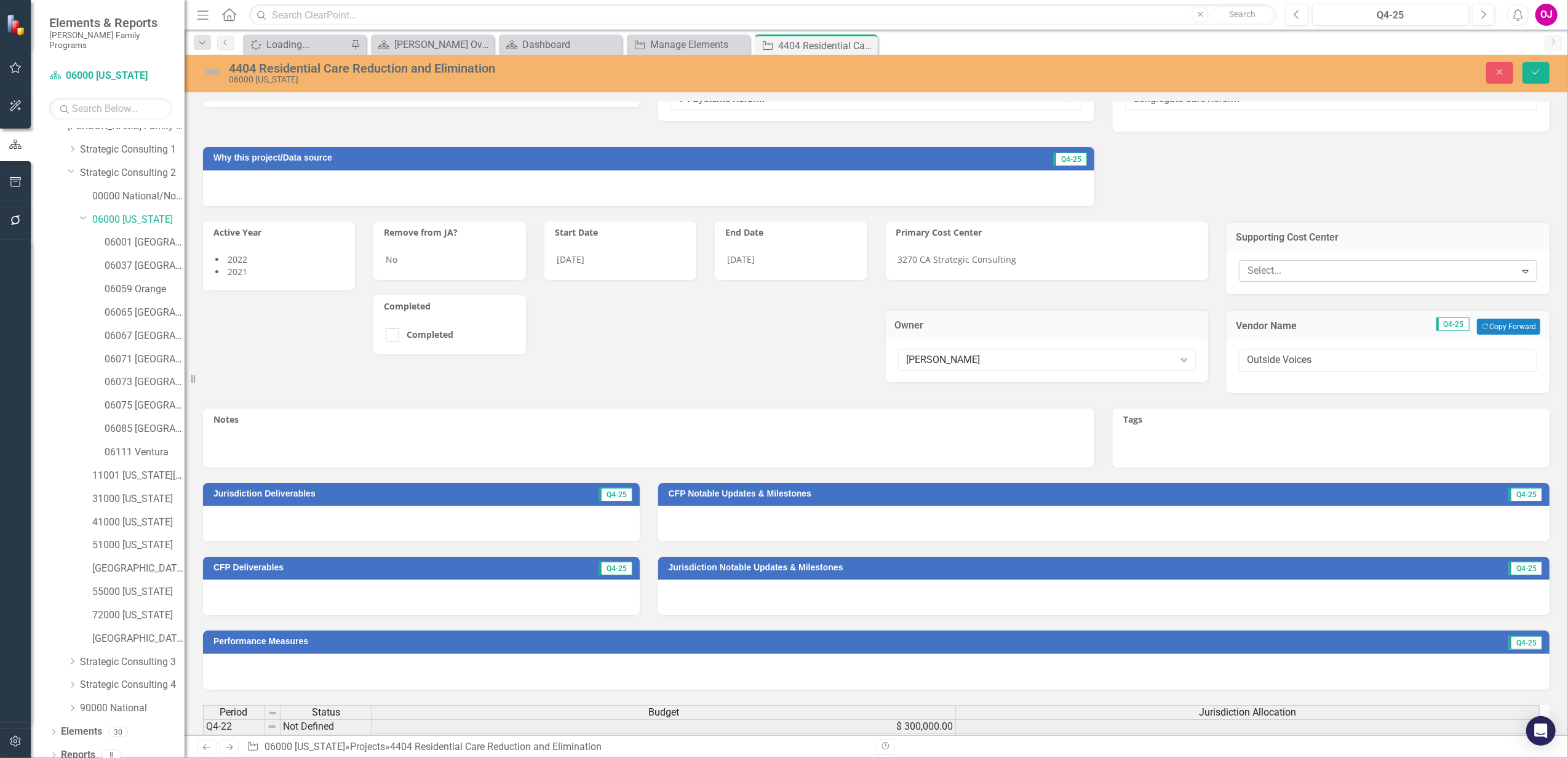
scroll to position [409, 0]
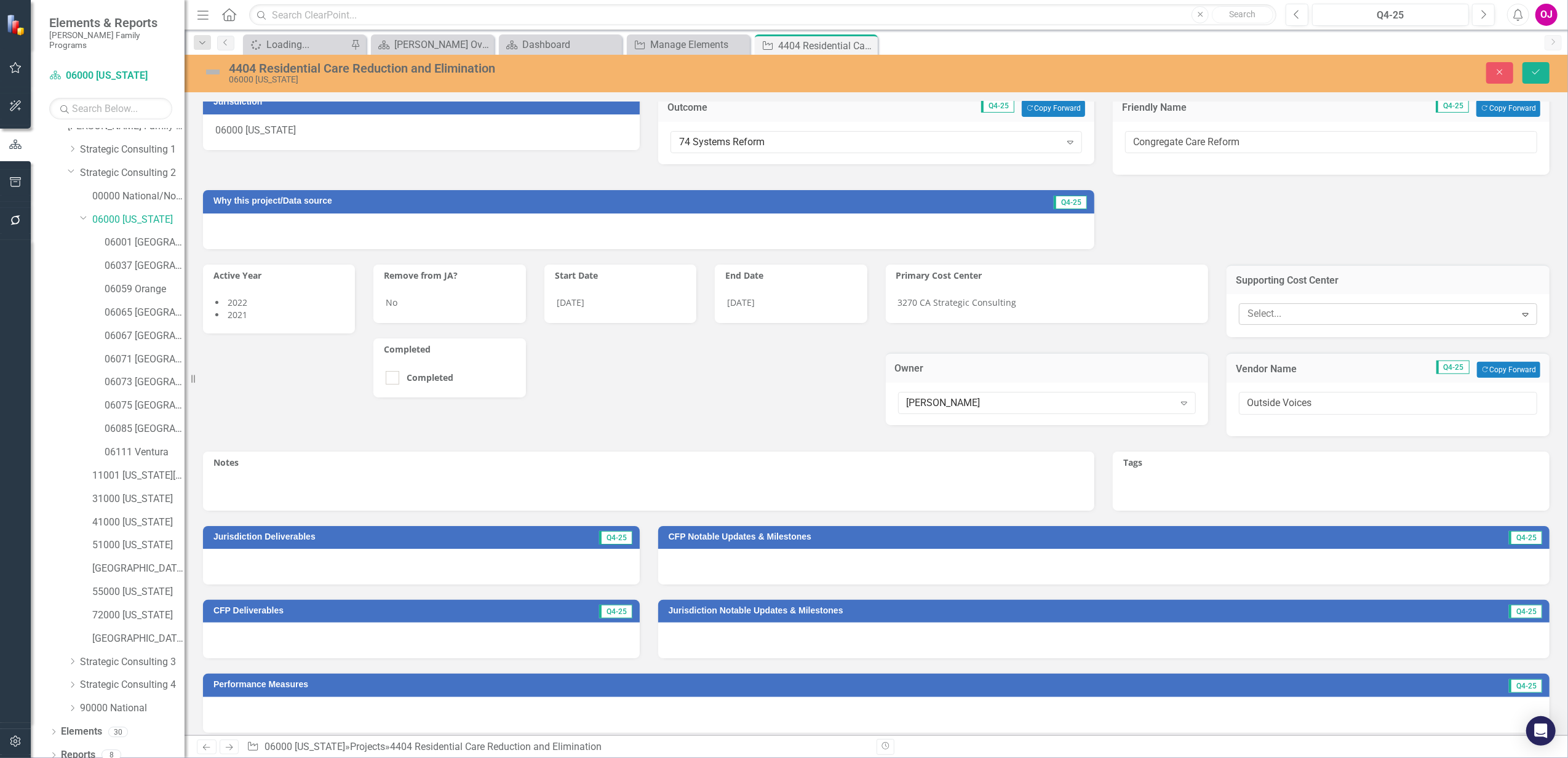
click at [622, 309] on div "[DATE]" at bounding box center [620, 305] width 152 height 36
click at [678, 314] on button "Calendar" at bounding box center [673, 314] width 24 height 21
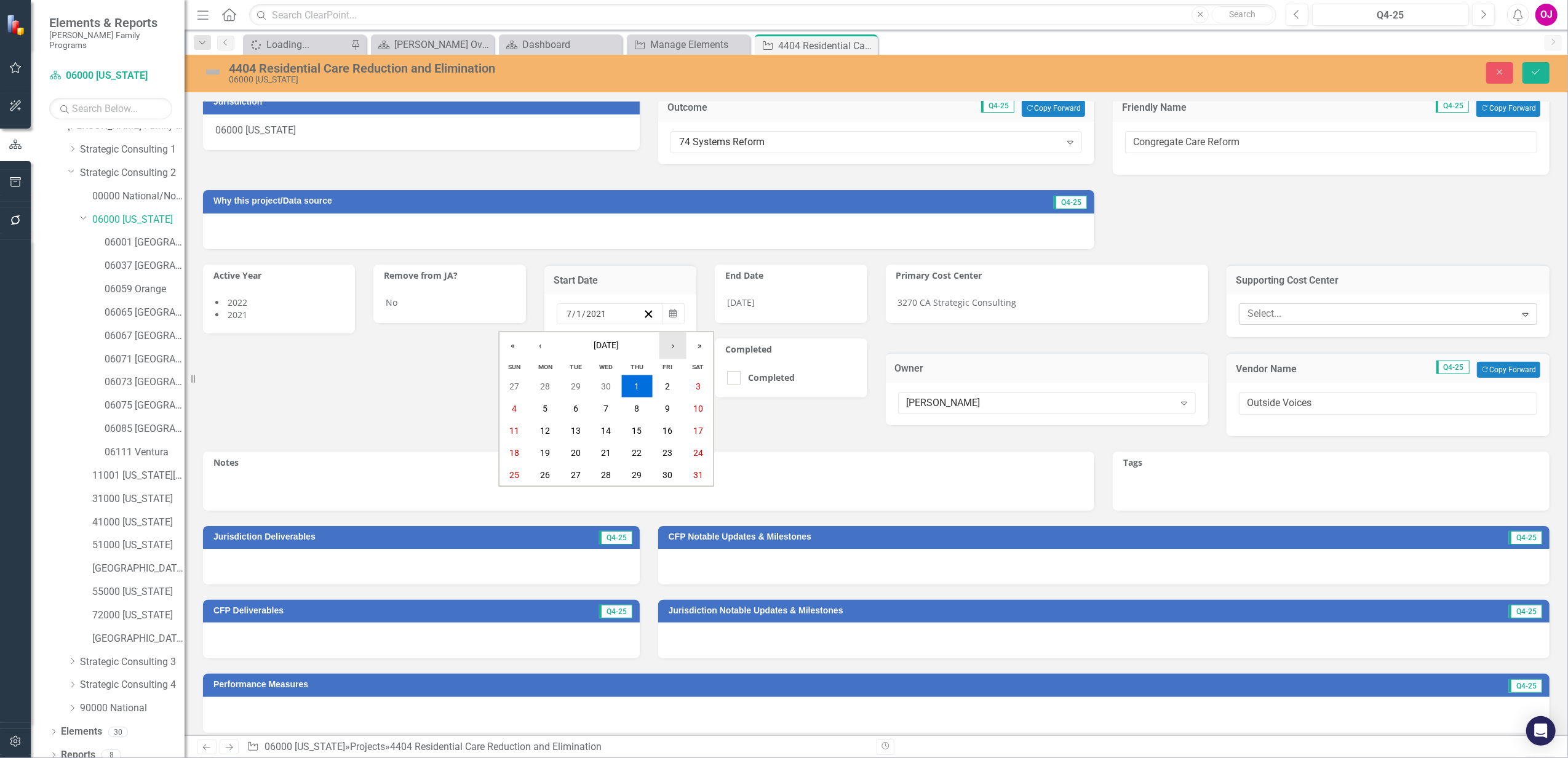
click at [670, 347] on button "›" at bounding box center [672, 345] width 27 height 27
click at [704, 349] on button "»" at bounding box center [700, 345] width 27 height 27
click at [704, 349] on button "»" at bounding box center [700, 345] width 27 height 27
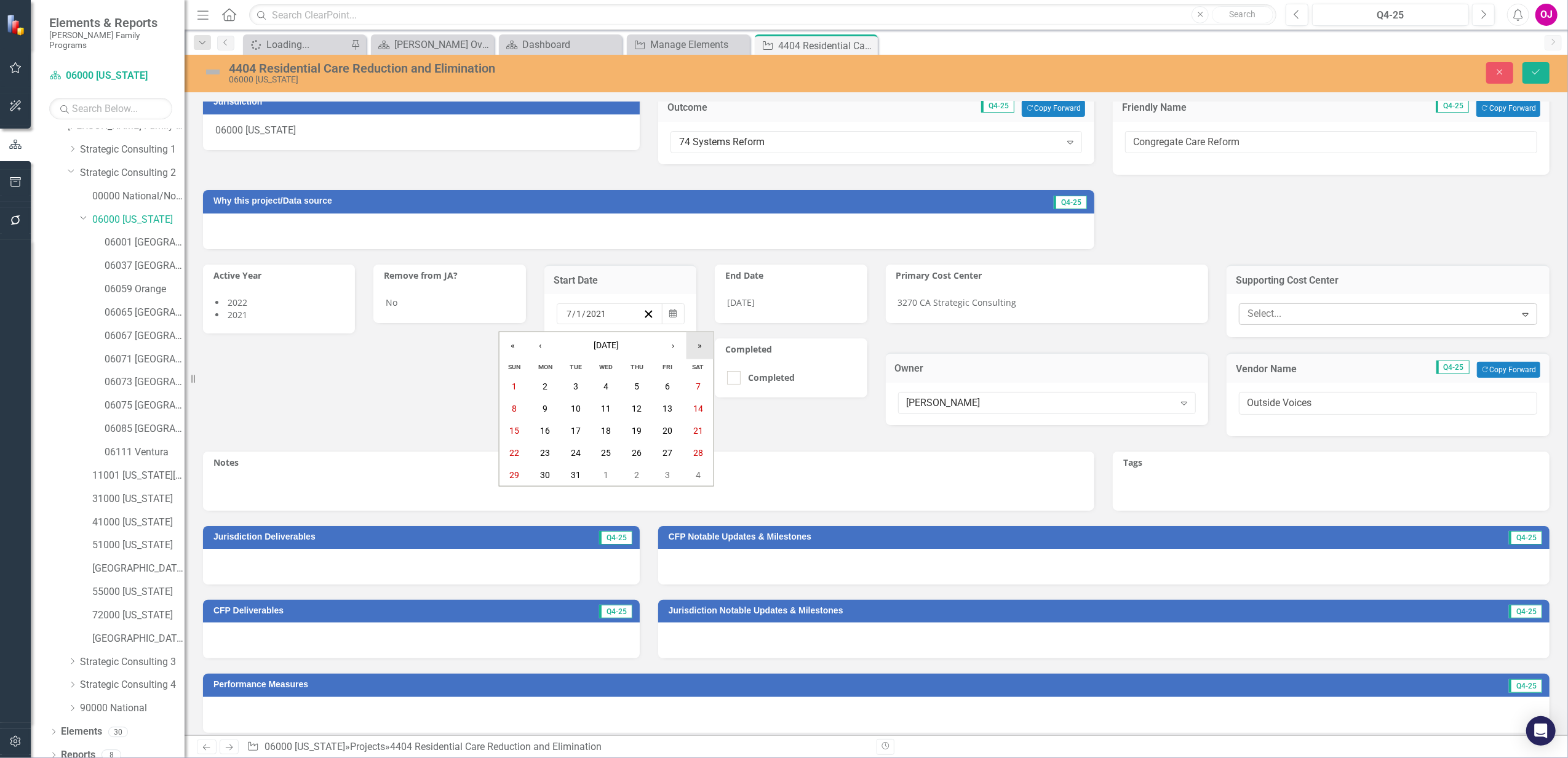
click at [704, 349] on button "»" at bounding box center [700, 345] width 27 height 27
click at [702, 349] on button "»" at bounding box center [700, 345] width 27 height 27
click at [680, 347] on button "›" at bounding box center [672, 345] width 27 height 27
click at [677, 347] on button "›" at bounding box center [672, 345] width 27 height 27
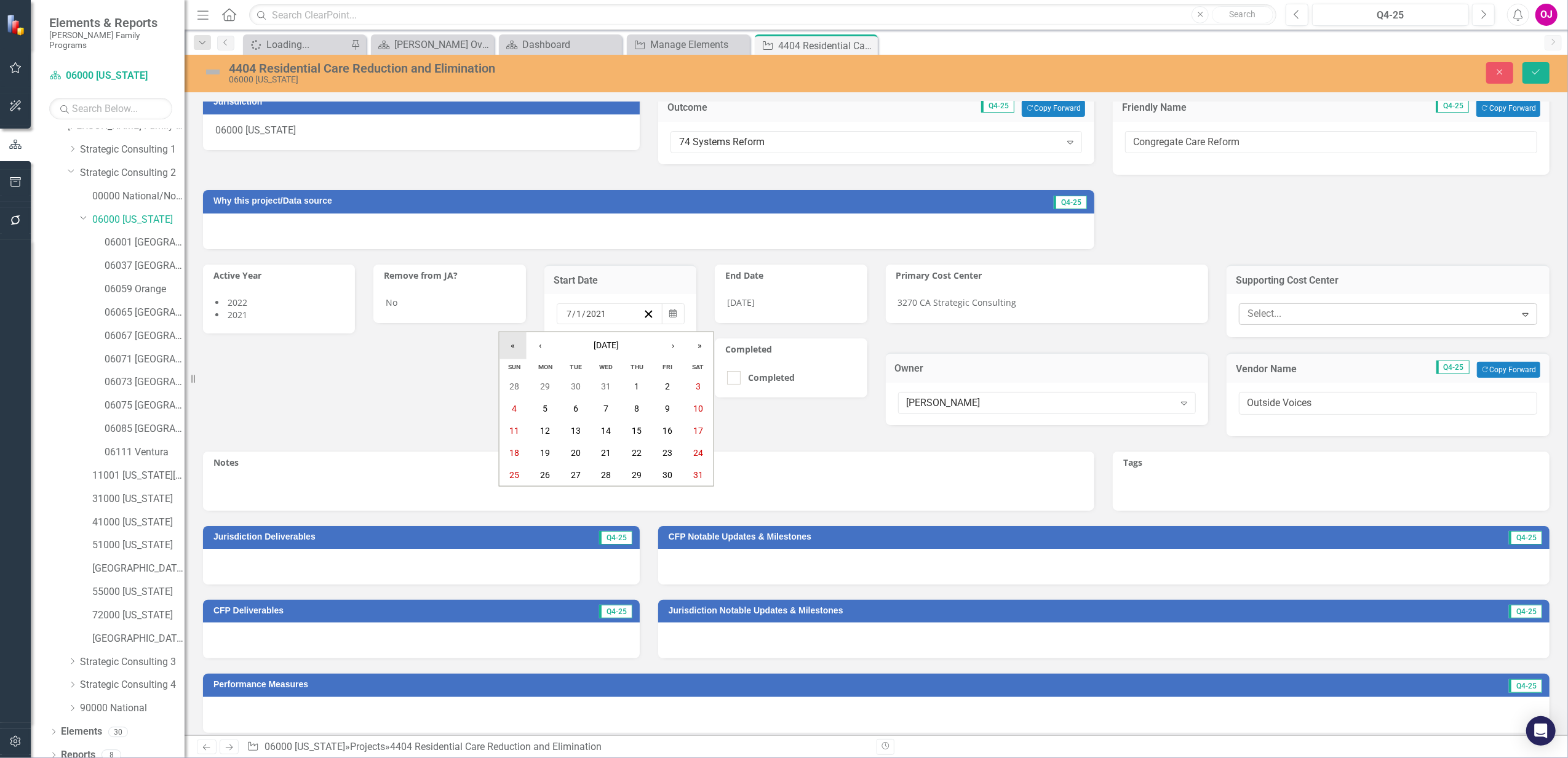
click at [507, 341] on button "«" at bounding box center [513, 345] width 27 height 27
click at [607, 388] on abbr "1" at bounding box center [607, 386] width 5 height 10
click at [785, 309] on div "[DATE]" at bounding box center [791, 305] width 152 height 36
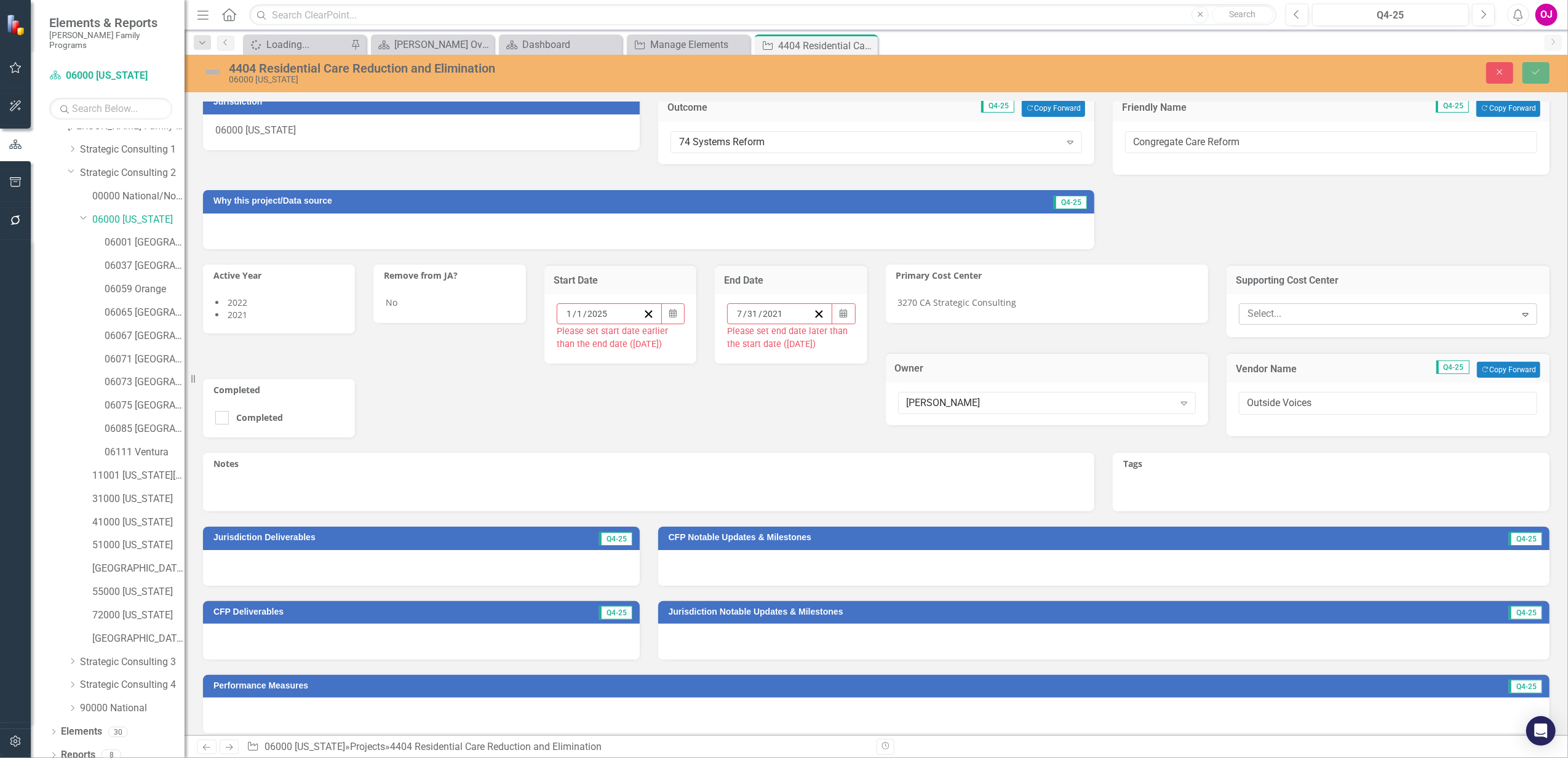
click at [851, 316] on div "[DATE] Calendar Please set end date later than the start date ([DATE])" at bounding box center [791, 328] width 152 height 69
click at [834, 317] on button "Calendar" at bounding box center [844, 314] width 24 height 21
click at [874, 349] on button "»" at bounding box center [869, 345] width 27 height 27
click at [872, 349] on button "»" at bounding box center [869, 345] width 27 height 27
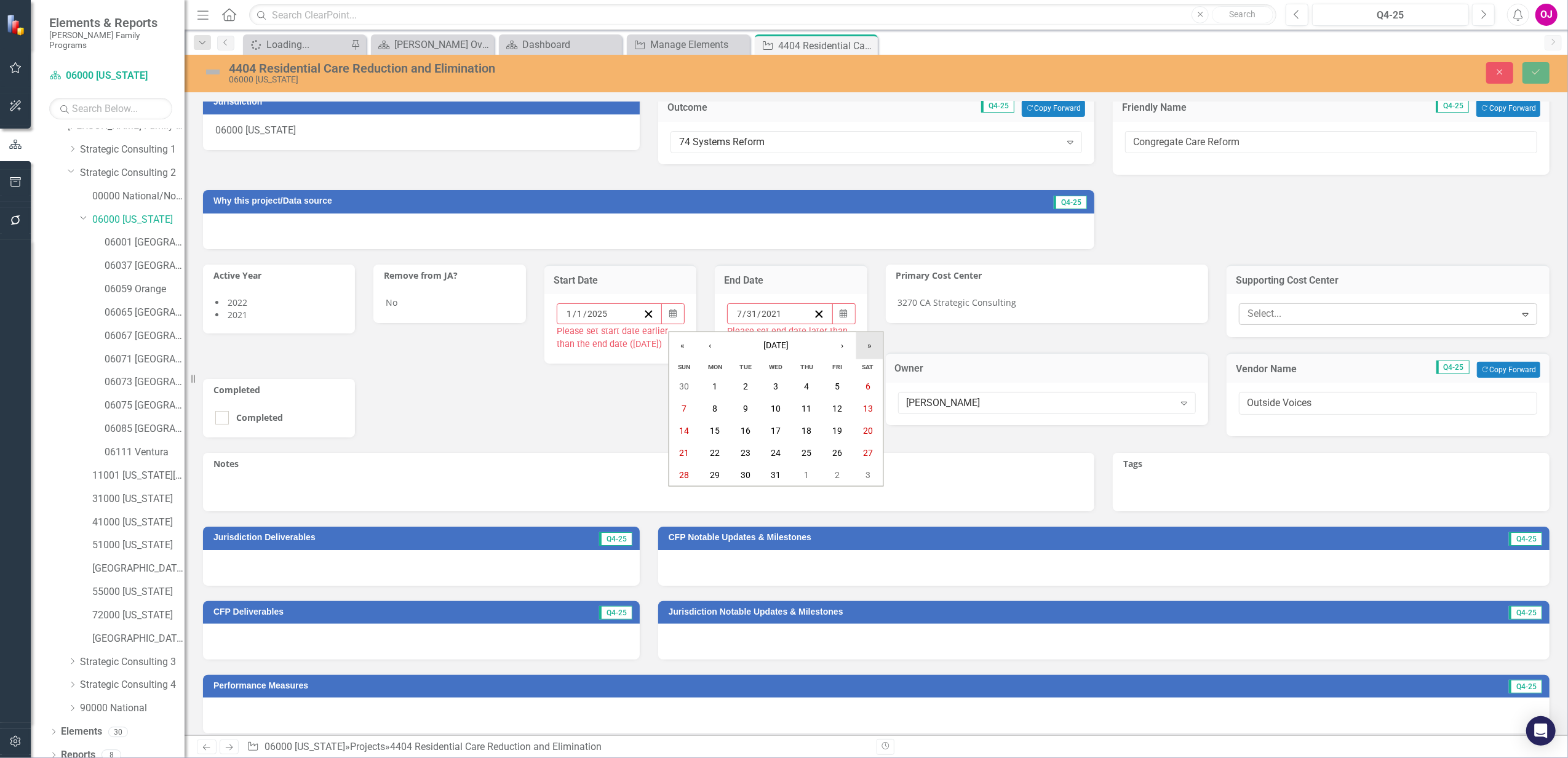
click at [872, 349] on button "»" at bounding box center [869, 345] width 27 height 27
click at [674, 345] on button "«" at bounding box center [682, 345] width 27 height 27
click at [843, 346] on button "›" at bounding box center [842, 345] width 27 height 27
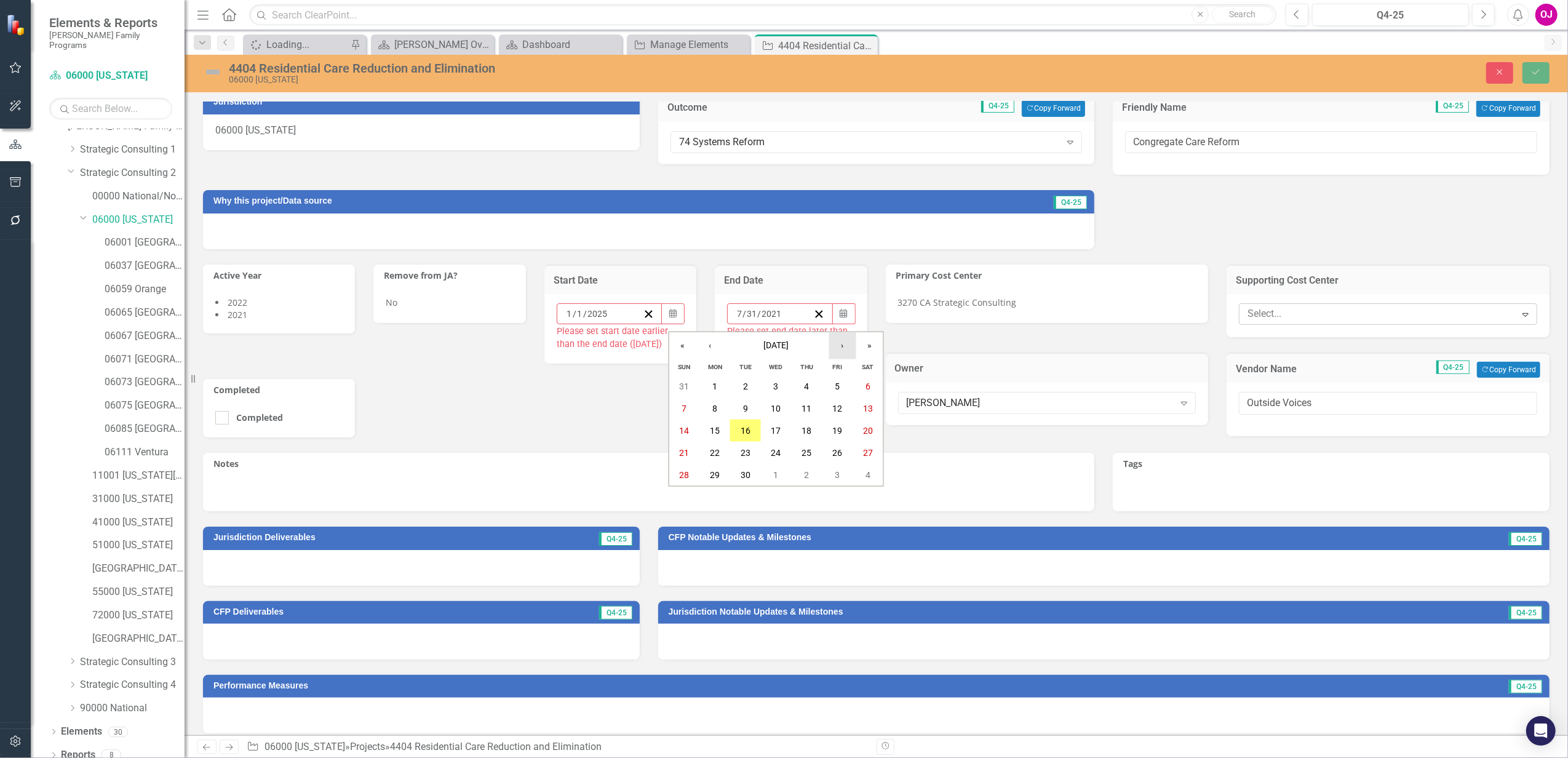
click at [843, 346] on button "›" at bounding box center [842, 345] width 27 height 27
click at [714, 343] on button "‹" at bounding box center [709, 345] width 27 height 27
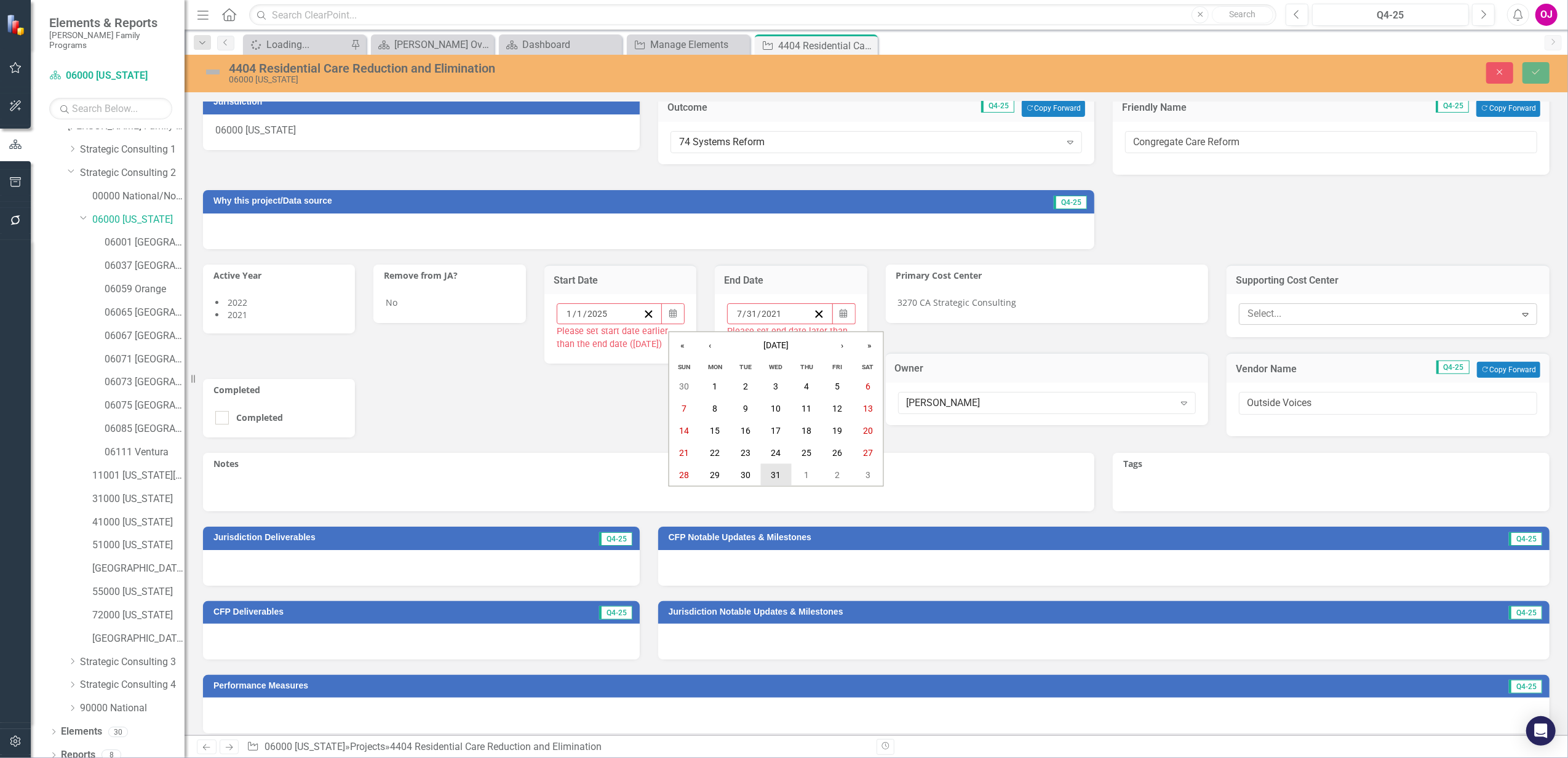
click at [775, 470] on abbr "31" at bounding box center [776, 475] width 10 height 10
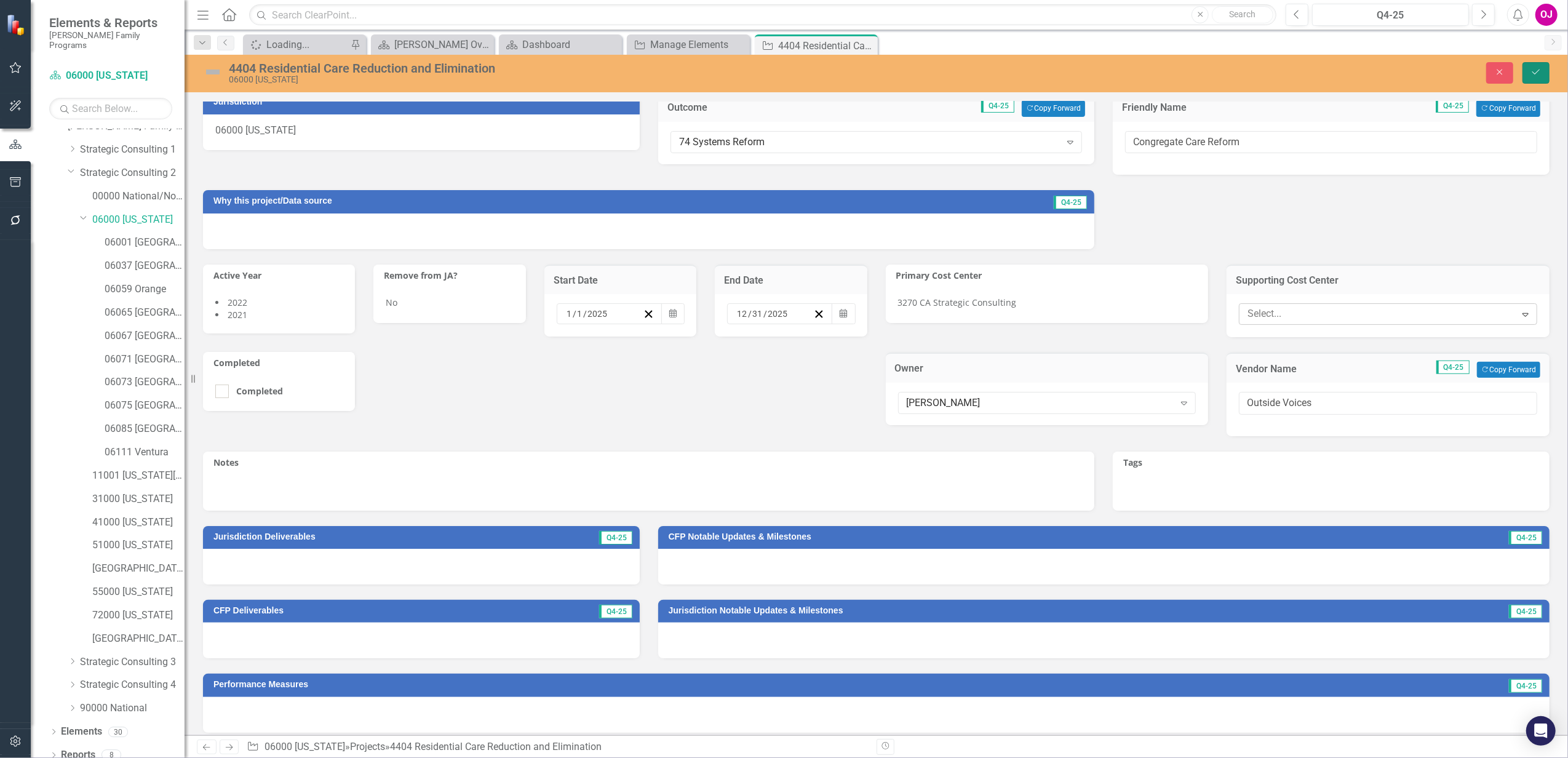
click at [1530, 82] on button "Save" at bounding box center [1535, 73] width 27 height 22
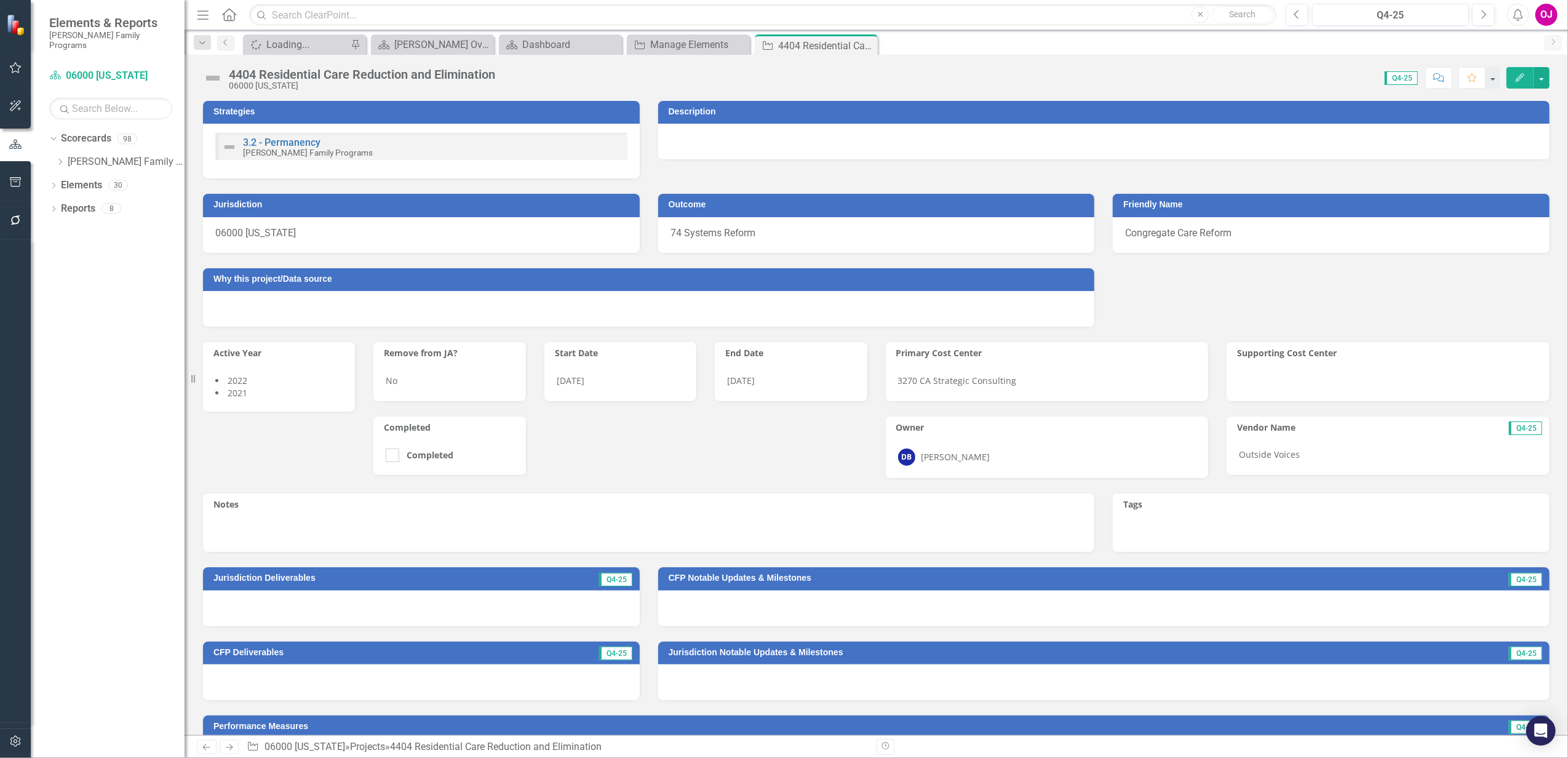
scroll to position [0, 0]
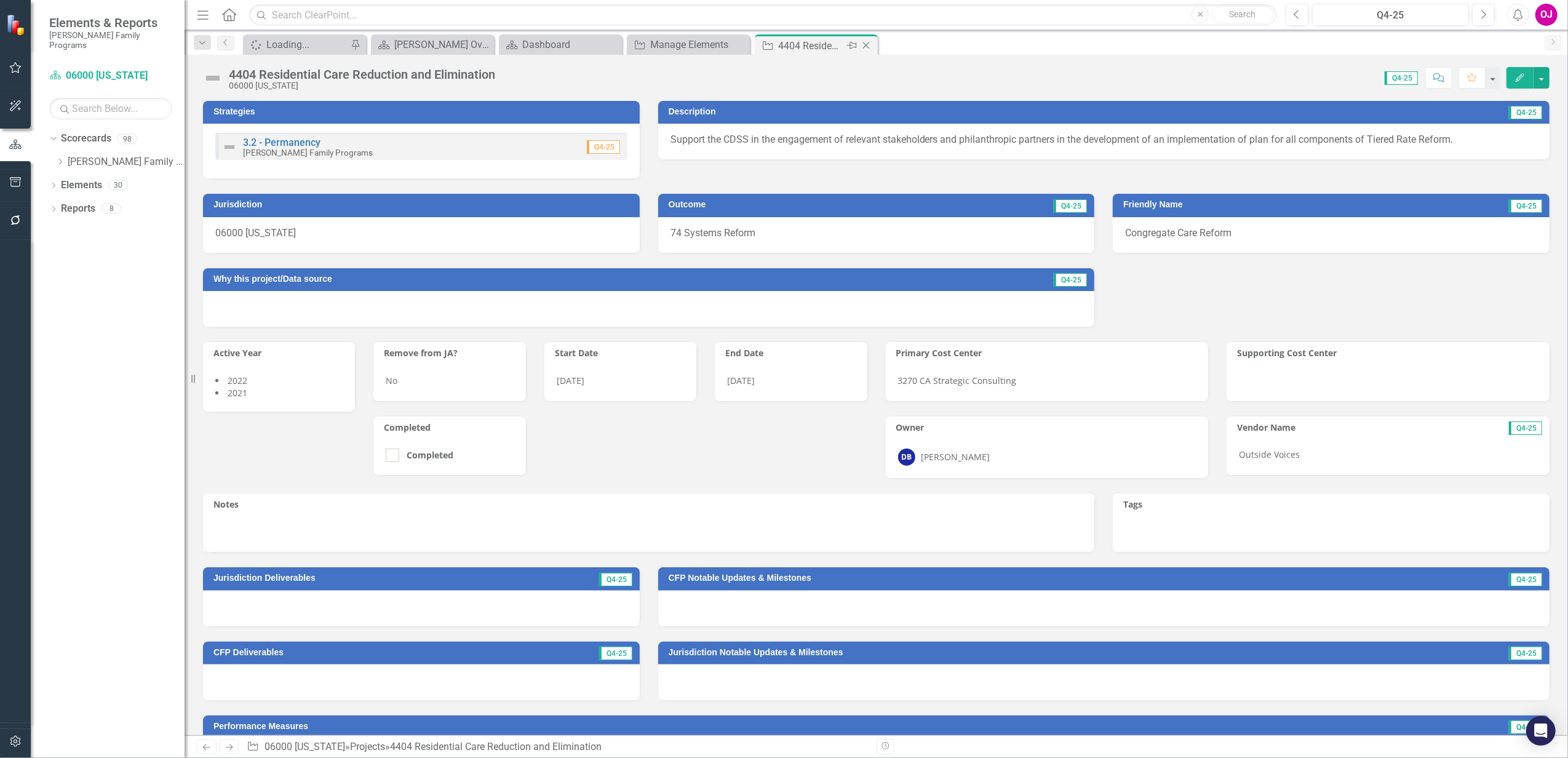
click at [866, 45] on icon at bounding box center [866, 46] width 7 height 7
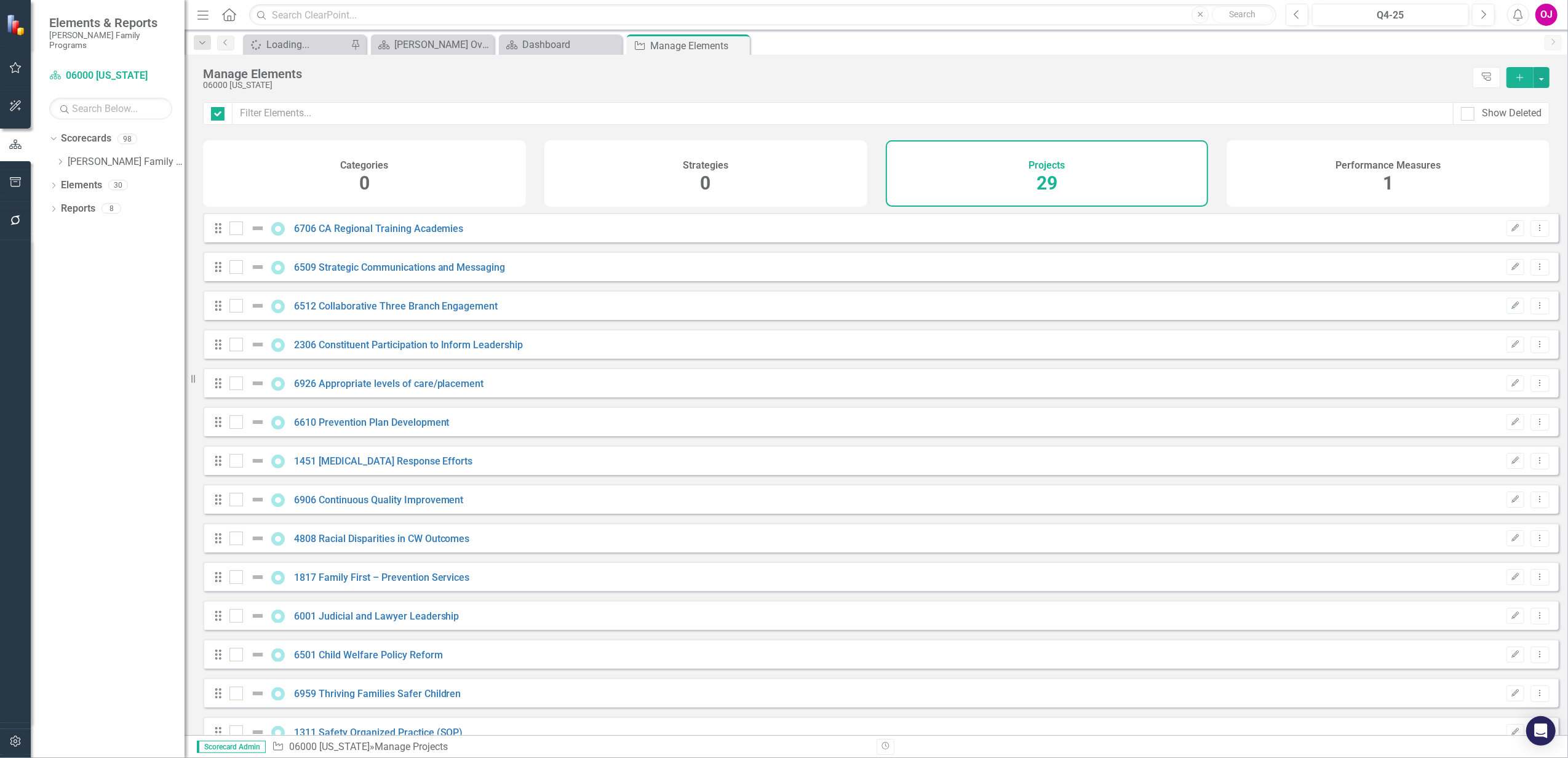
checkbox input "false"
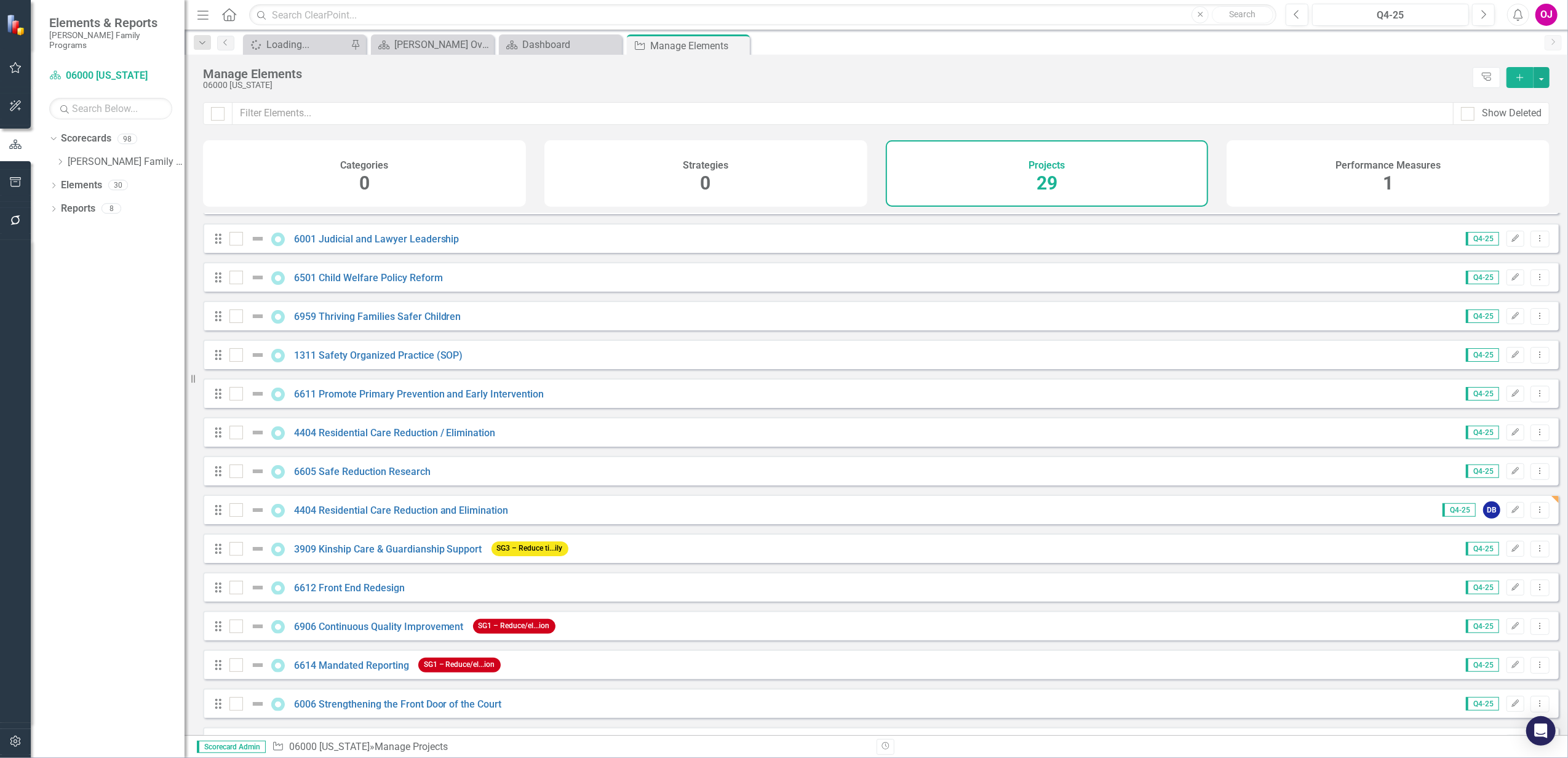
scroll to position [409, 0]
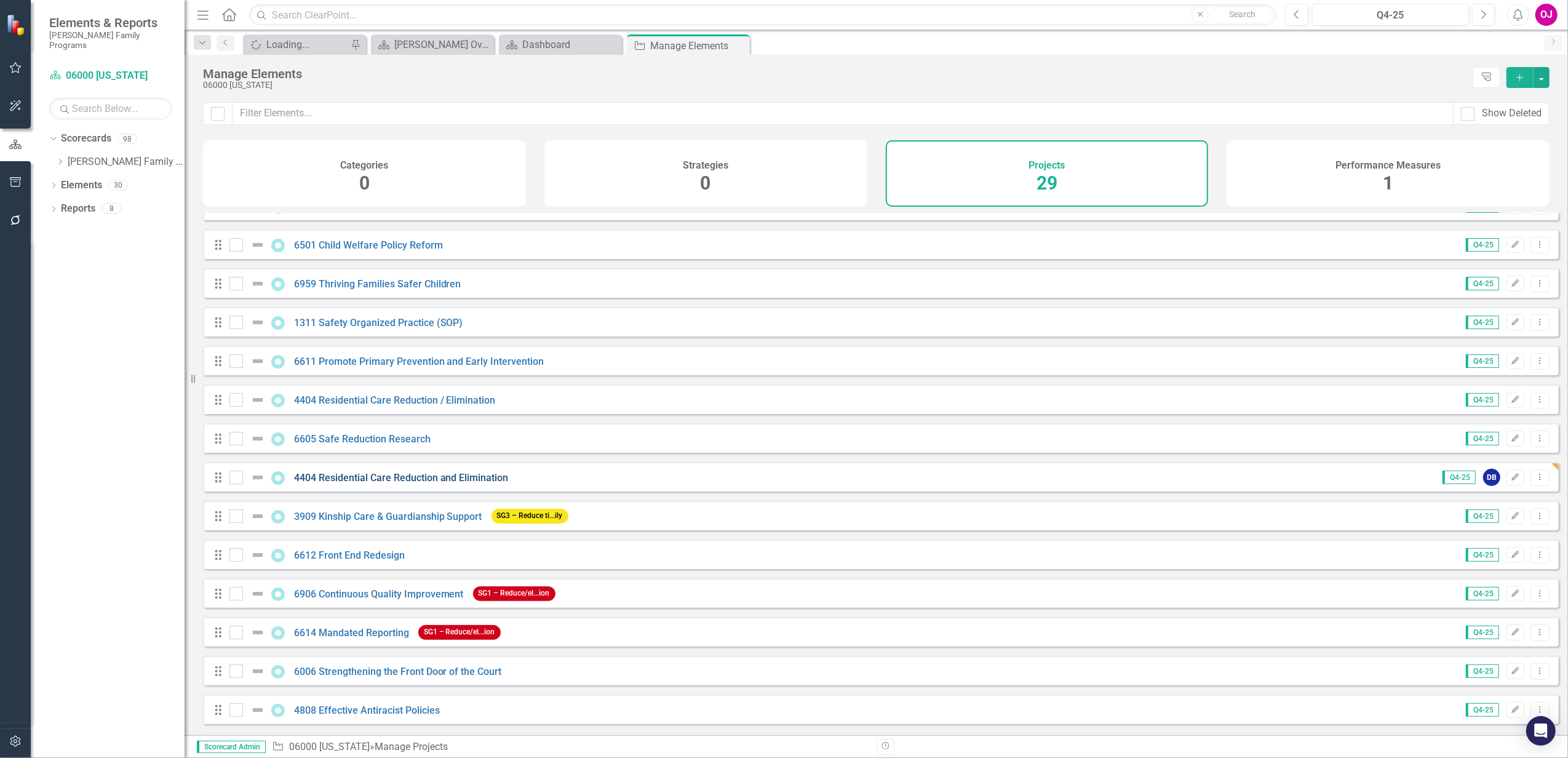
click at [389, 483] on link "4404 Residential Care Reduction and Elimination" at bounding box center [401, 477] width 214 height 12
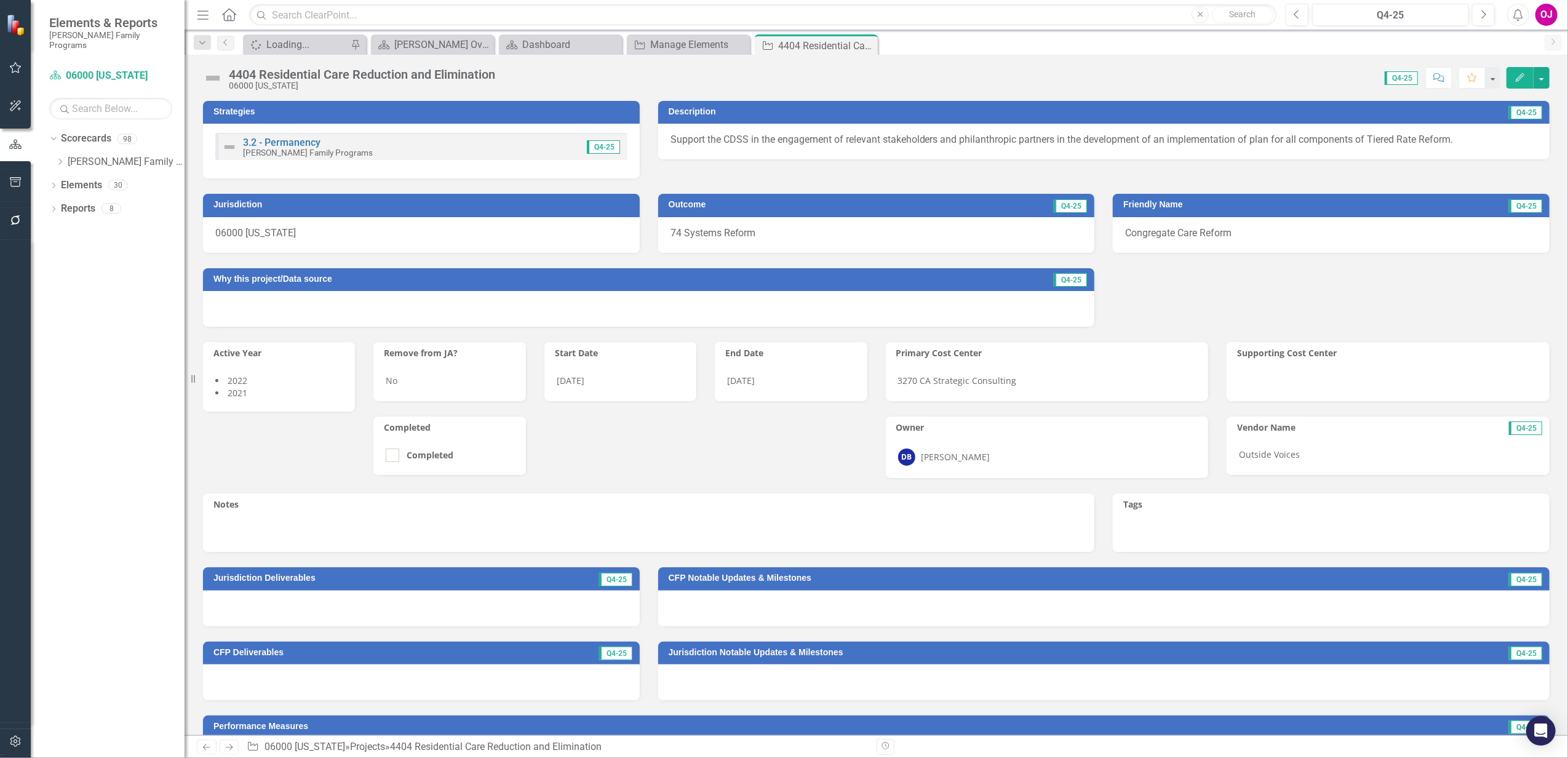
click at [294, 399] on li "2021" at bounding box center [279, 393] width 128 height 12
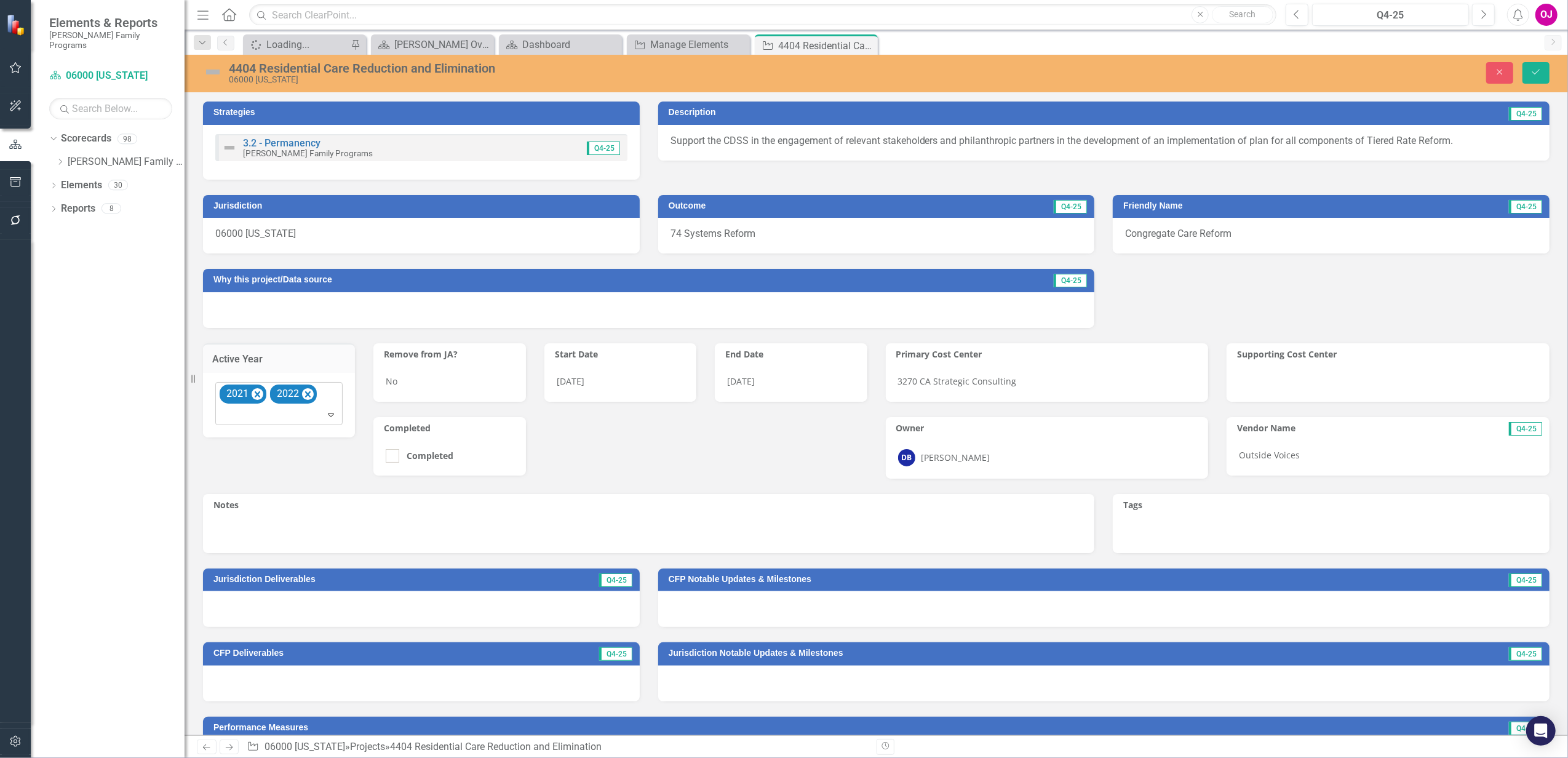
click at [331, 414] on icon "Expand" at bounding box center [331, 414] width 12 height 10
click at [262, 501] on div "2025" at bounding box center [281, 496] width 107 height 14
click at [1533, 74] on icon "Save" at bounding box center [1535, 71] width 11 height 9
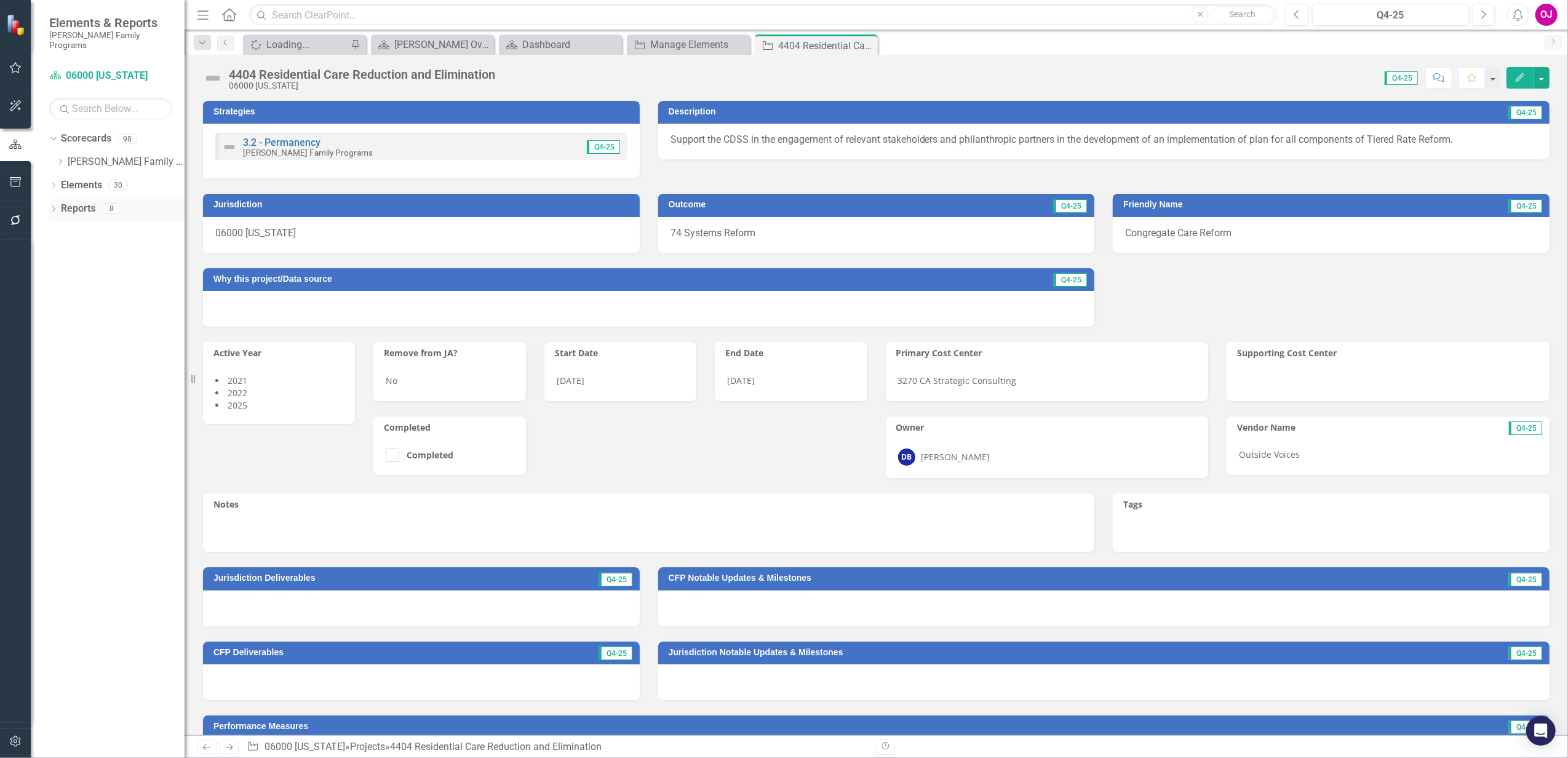
click at [50, 207] on icon "Dropdown" at bounding box center [53, 210] width 9 height 7
click at [56, 318] on icon "Dropdown" at bounding box center [59, 321] width 9 height 7
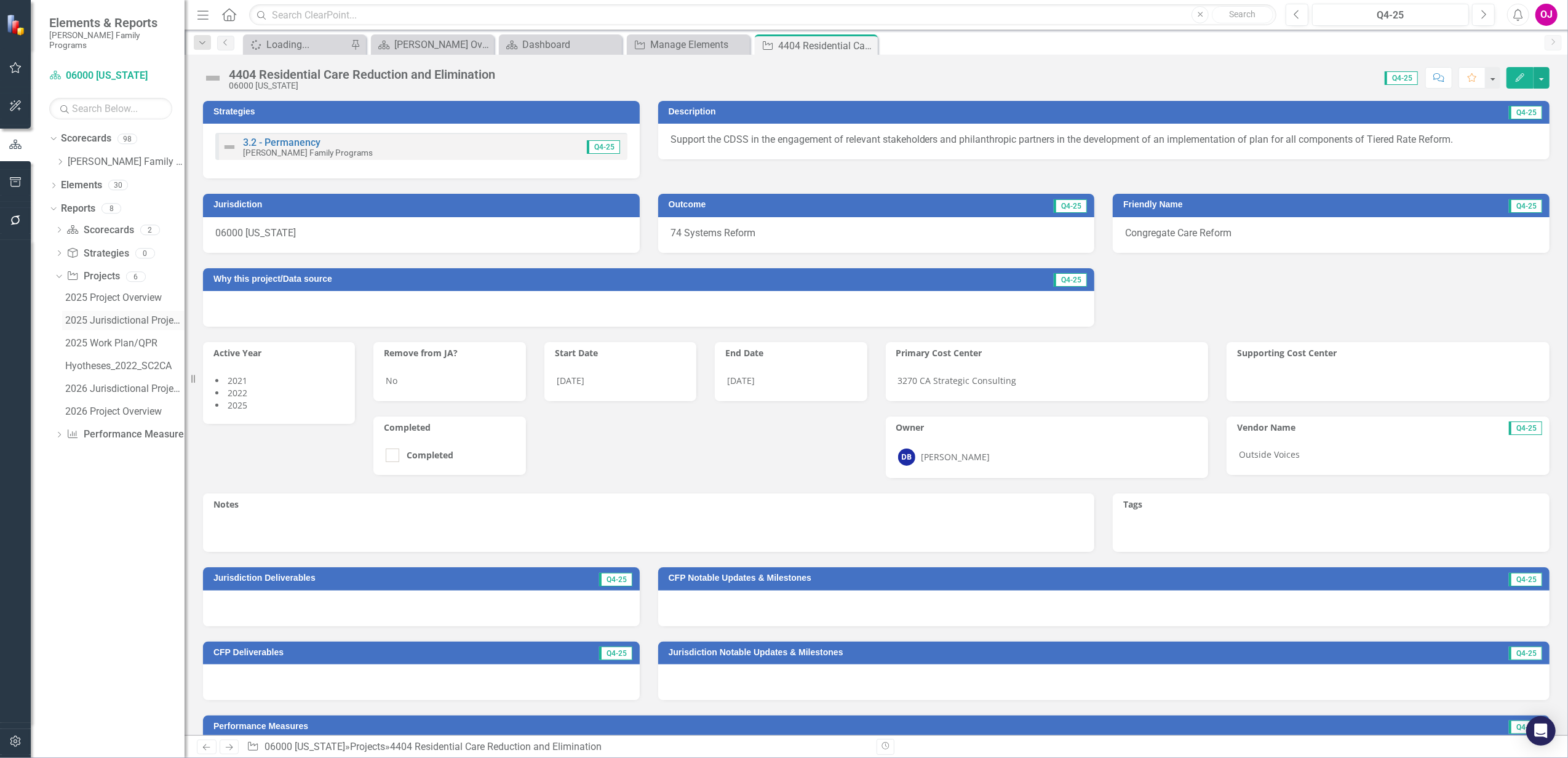
click at [129, 315] on div "2025 Jurisdictional Projects Assessment" at bounding box center [125, 320] width 119 height 11
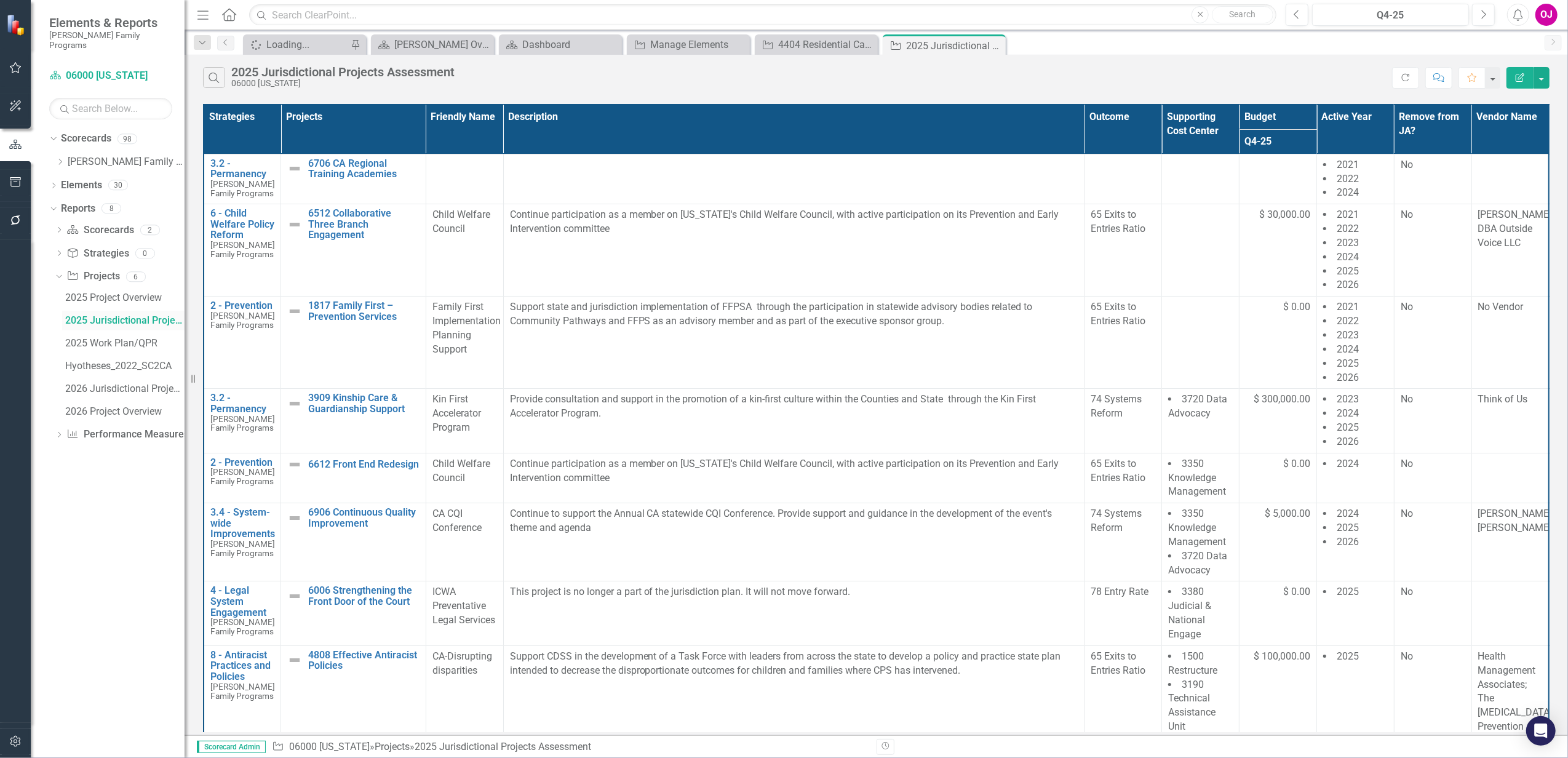
click at [116, 315] on div "2025 Jurisdictional Projects Assessment" at bounding box center [125, 320] width 119 height 11
click at [111, 294] on div "2025 Project Overview" at bounding box center [125, 298] width 119 height 11
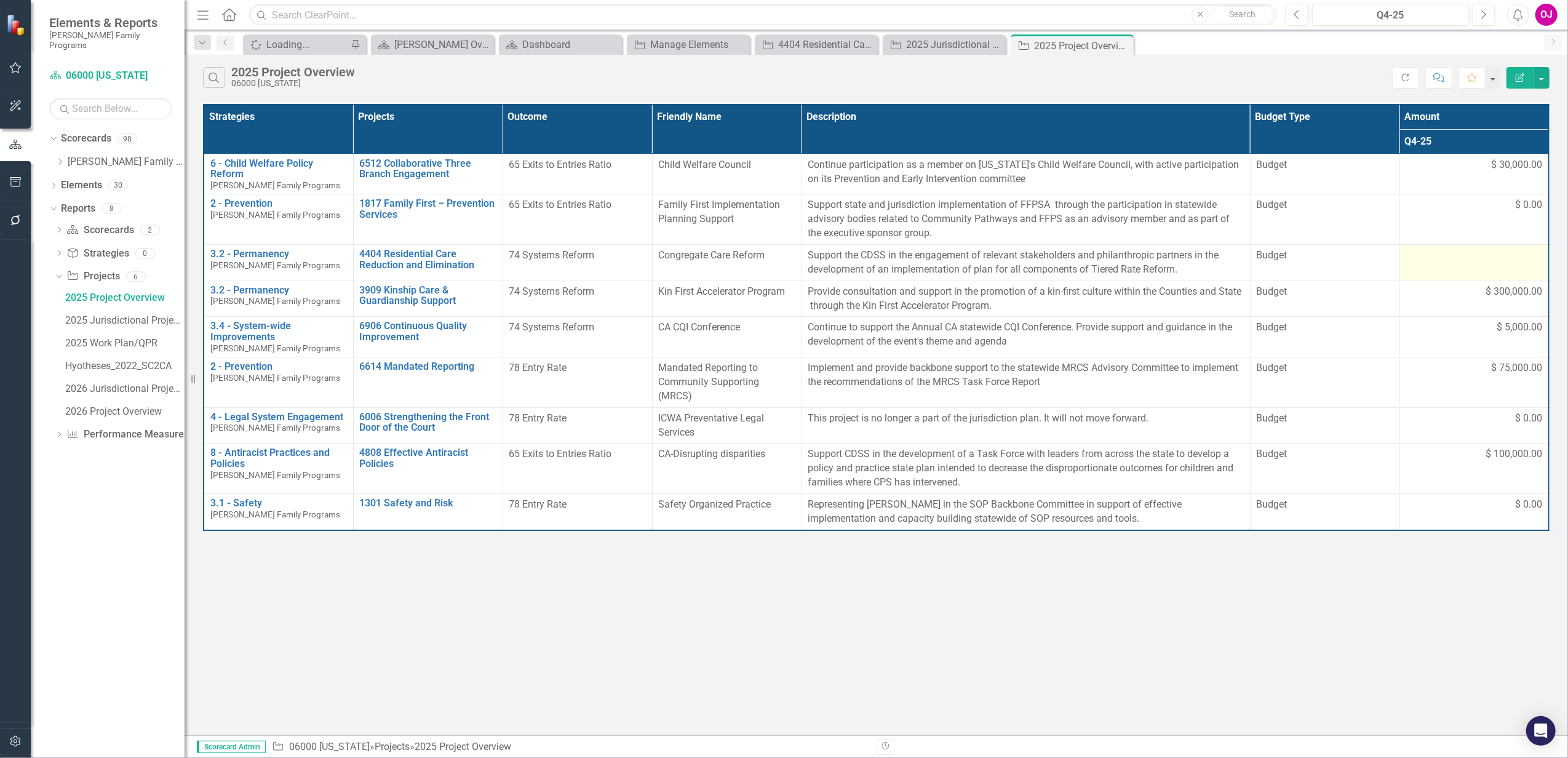
click at [1450, 251] on div at bounding box center [1474, 256] width 137 height 15
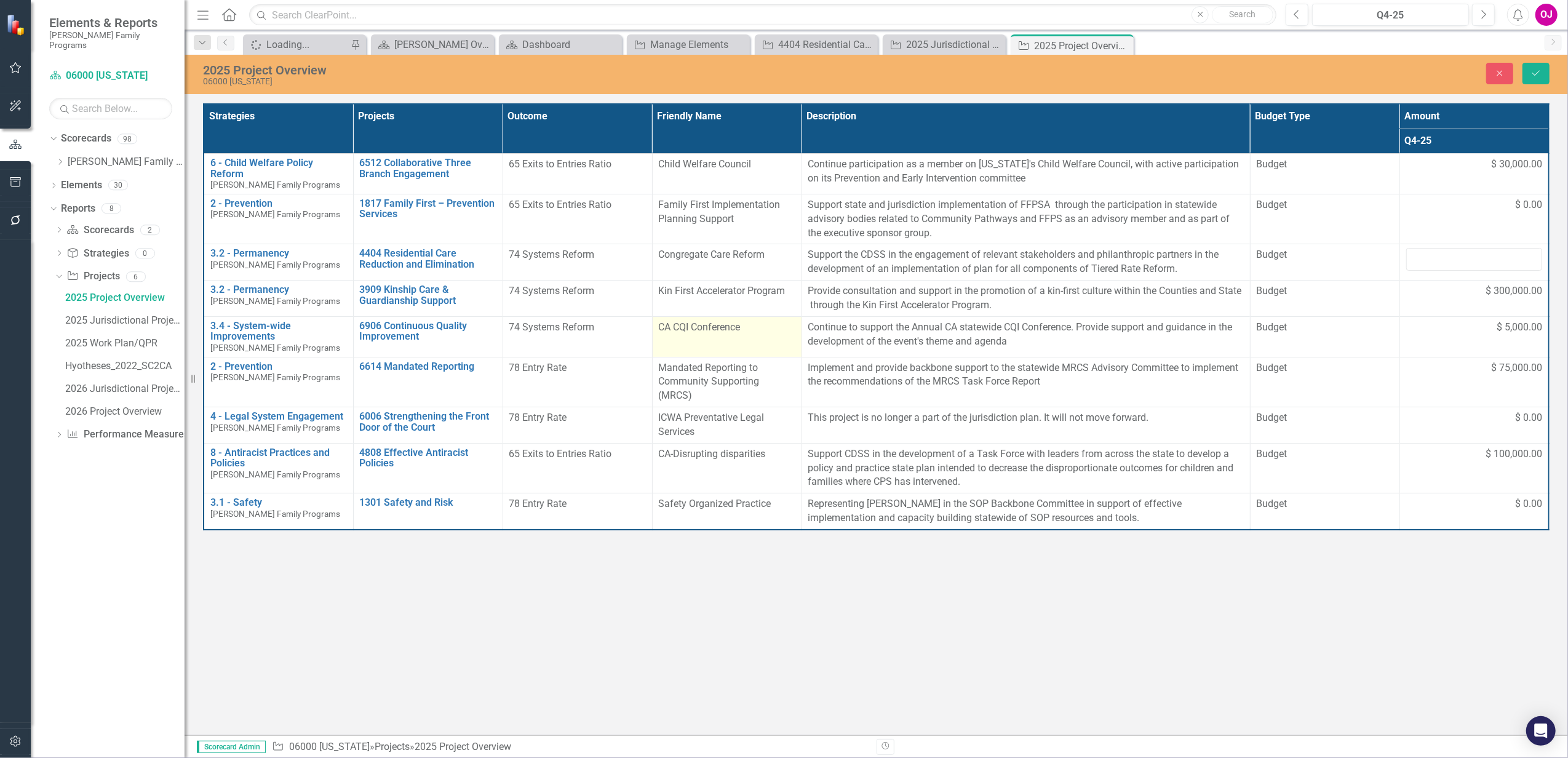
click at [699, 337] on td "CA CQI Conference" at bounding box center [726, 336] width 150 height 41
